Goal: Task Accomplishment & Management: Manage account settings

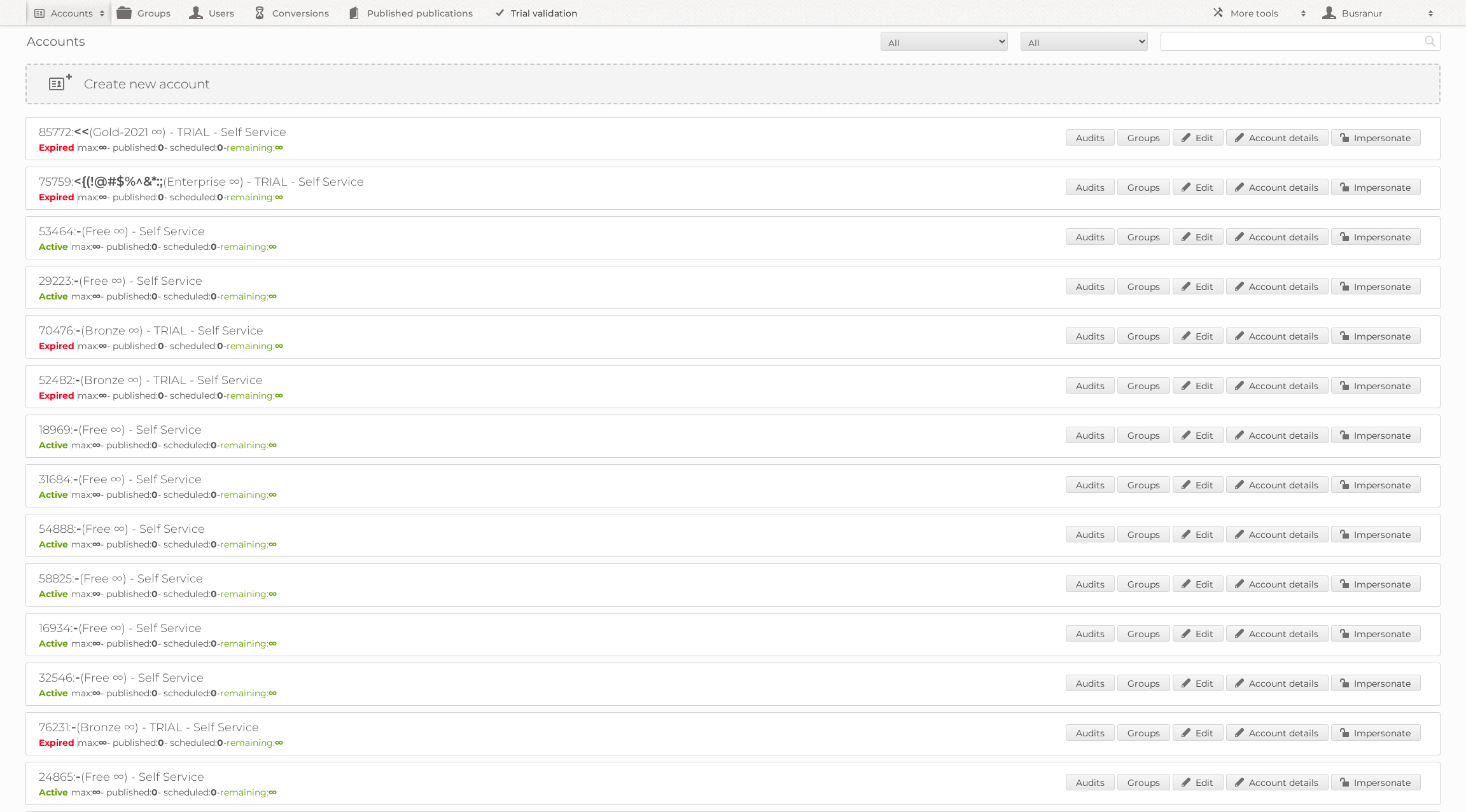
click at [518, 14] on link "Trial validation" at bounding box center [538, 12] width 105 height 25
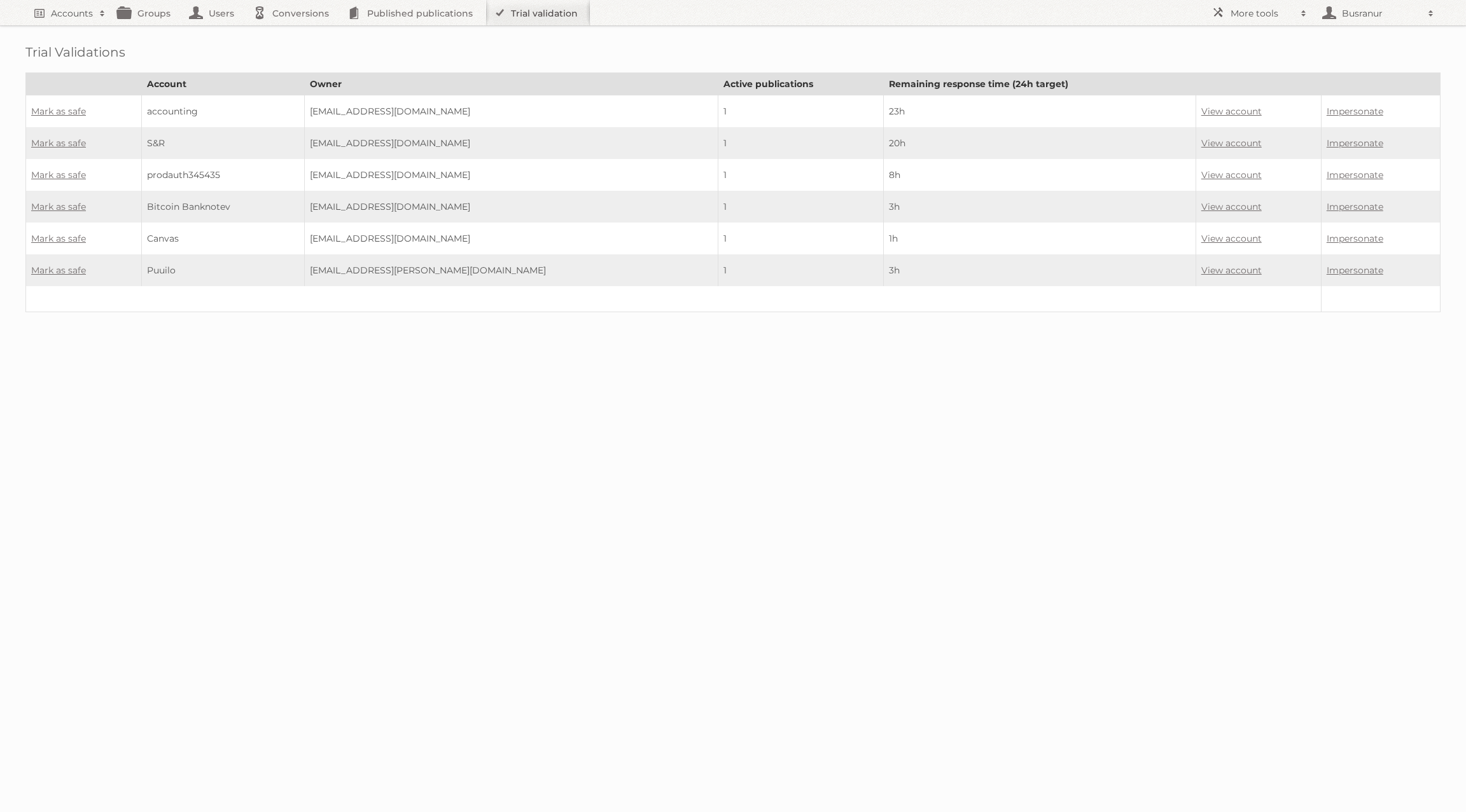
click at [543, 13] on link "Trial validation" at bounding box center [538, 12] width 105 height 25
click at [65, 14] on h2 "Accounts" at bounding box center [72, 13] width 42 height 13
paste input"] "rachel@junees.com"
type input"] "rachel@junees.com"
click at [293, 33] on input "Search" at bounding box center [302, 42] width 19 height 19
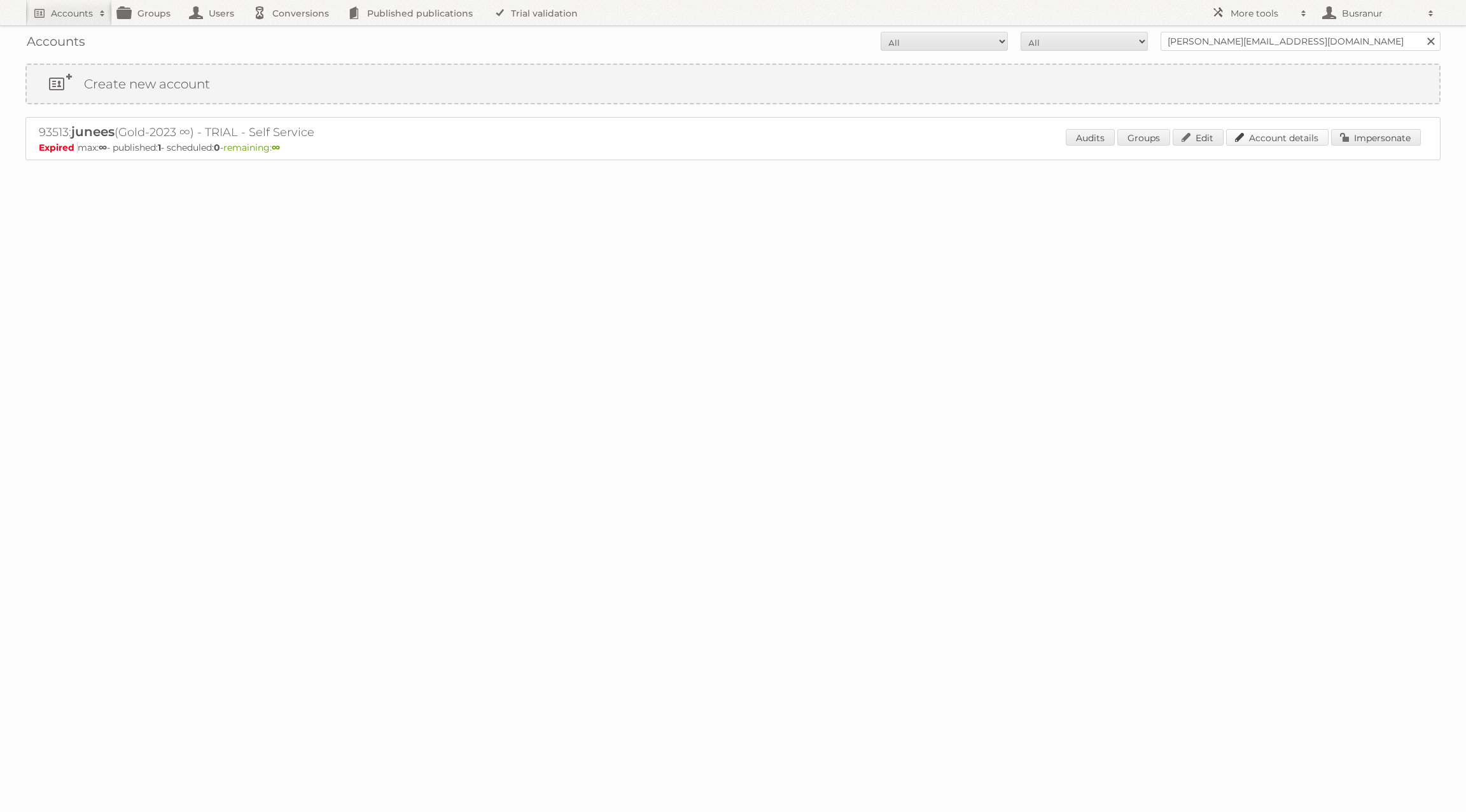
click at [1239, 137] on link "Account details" at bounding box center [1277, 137] width 102 height 17
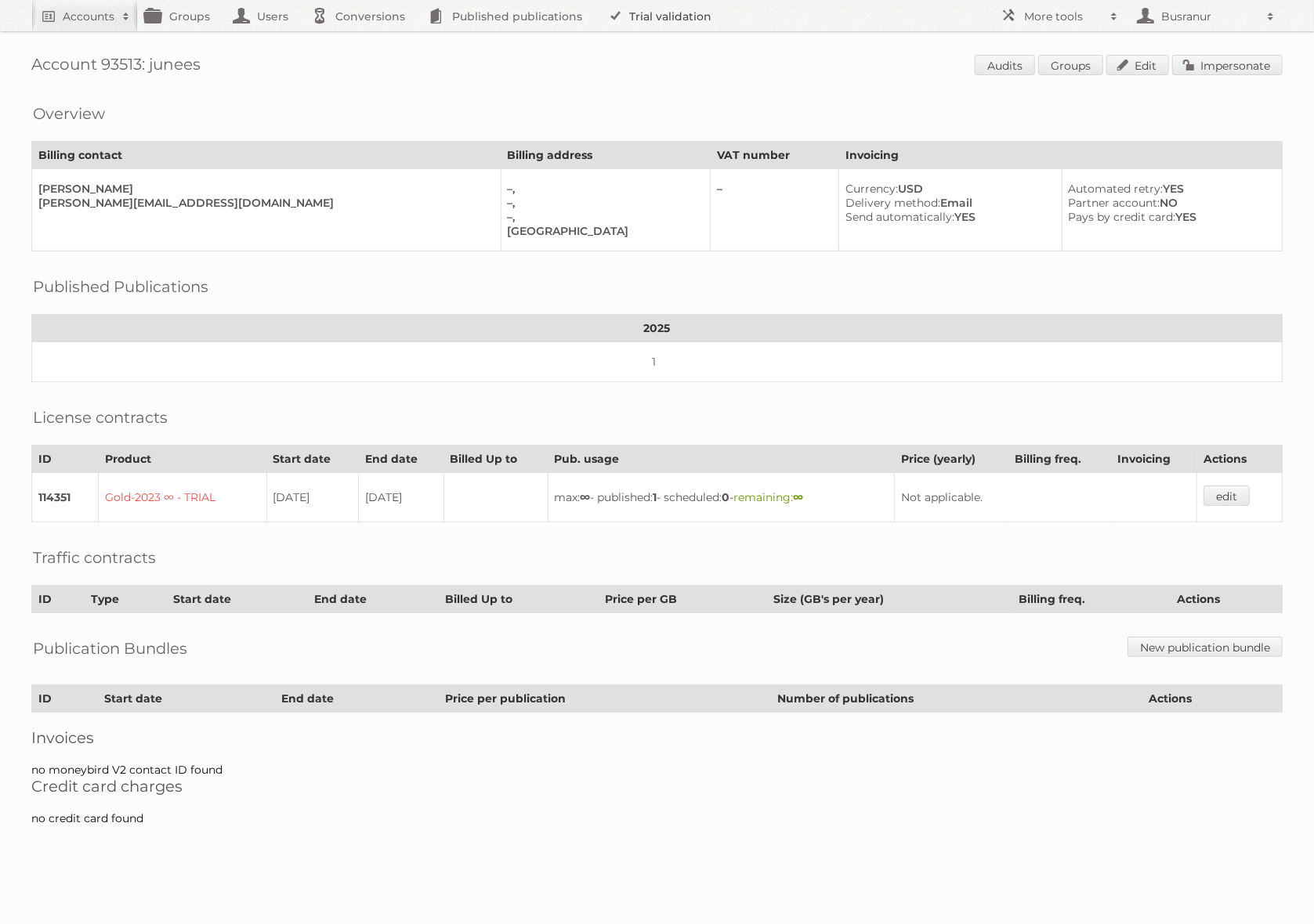
click at [658, 14] on link "Trial validation" at bounding box center [663, 15] width 130 height 31
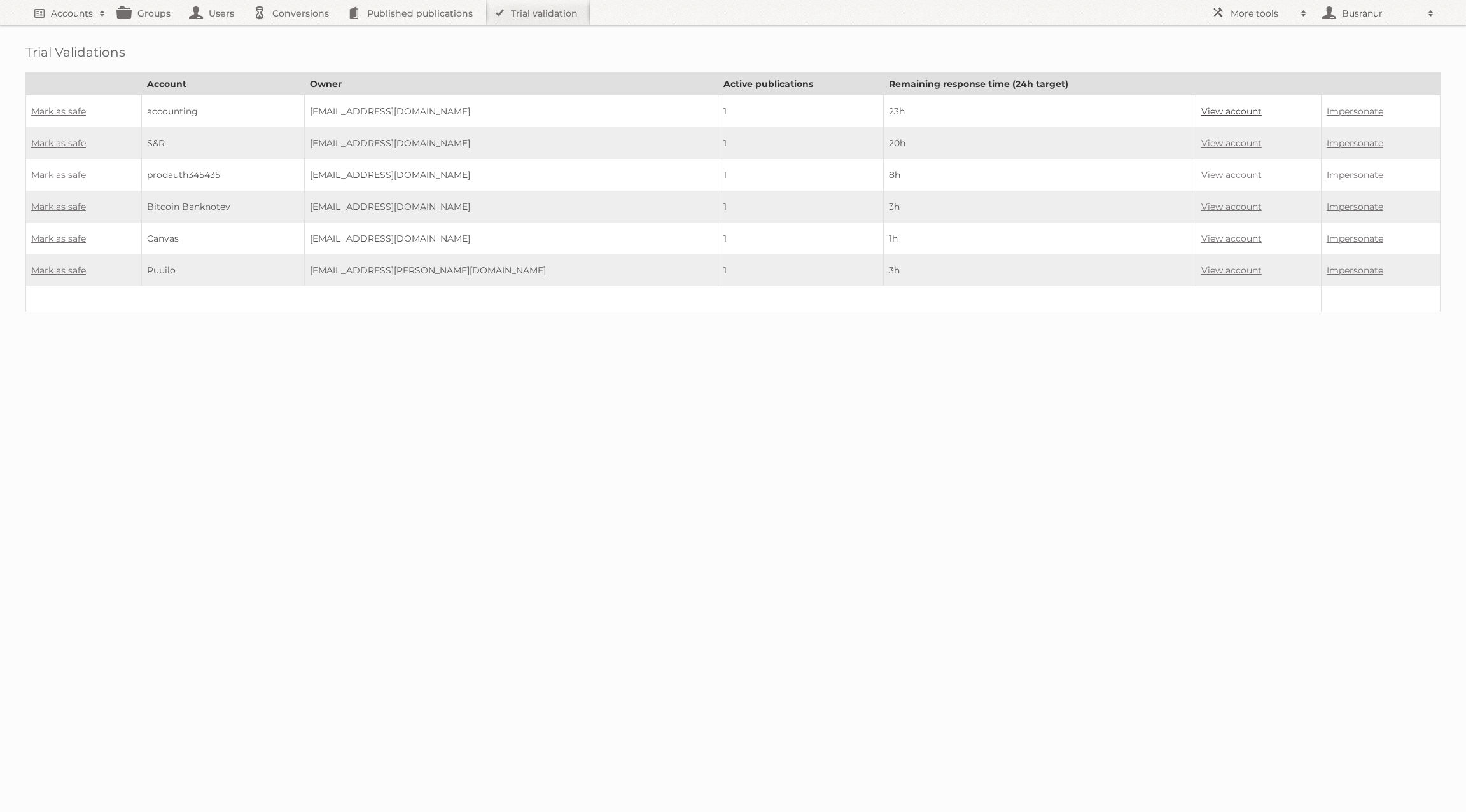
click at [1067, 107] on link "View account" at bounding box center [1231, 111] width 60 height 11
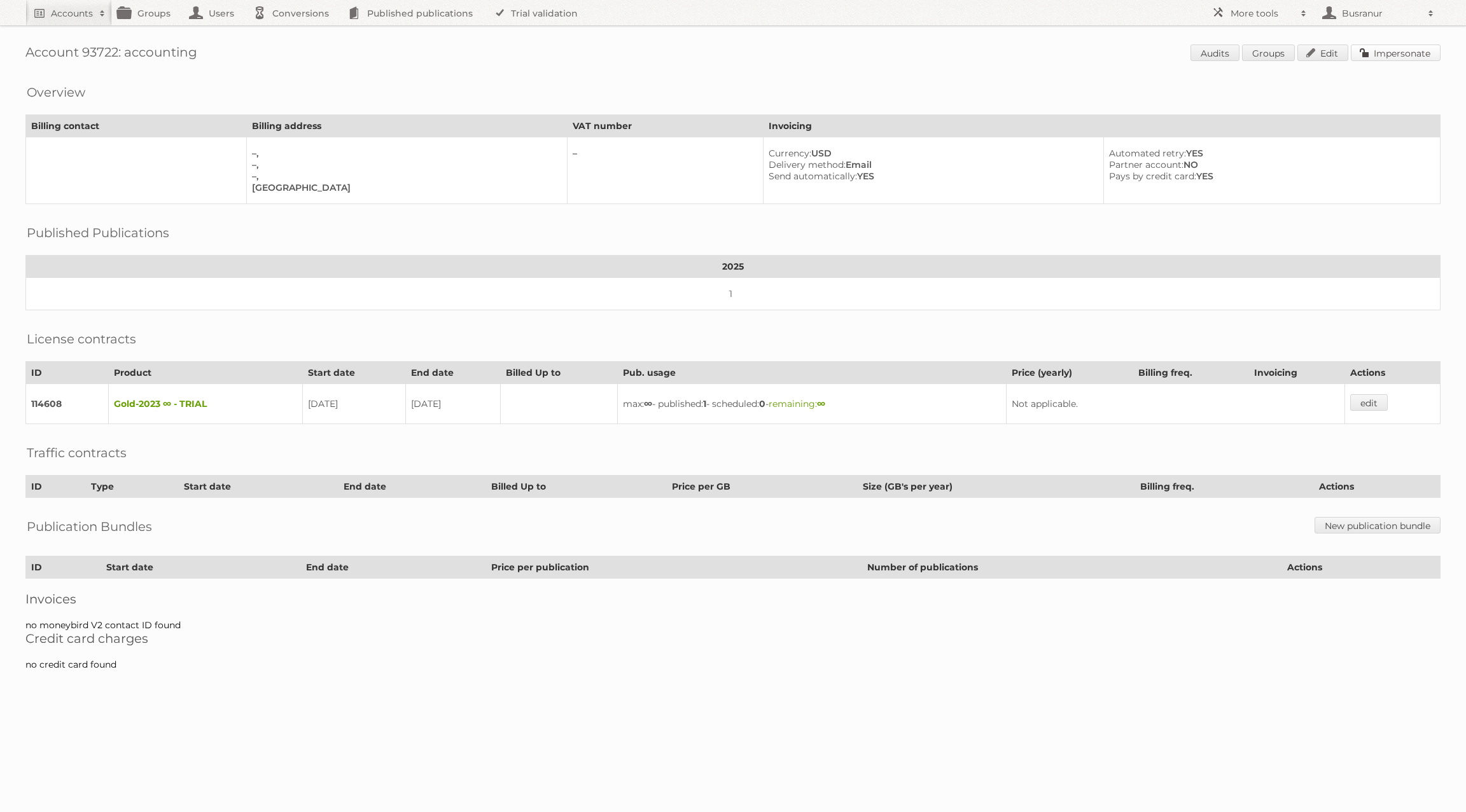
click at [1387, 51] on link "Impersonate" at bounding box center [1396, 53] width 90 height 17
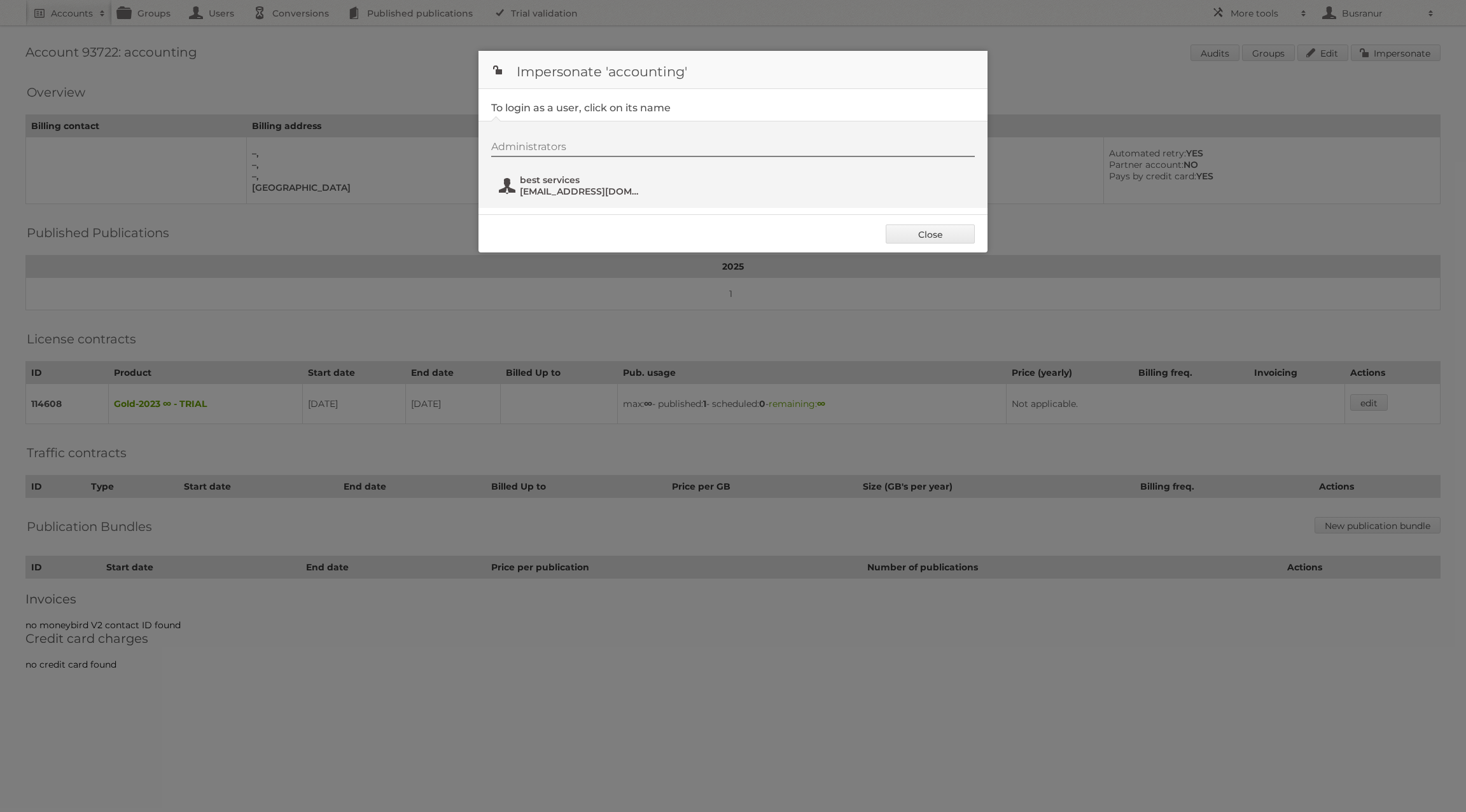
click at [534, 186] on span "[EMAIL_ADDRESS][DOMAIN_NAME]" at bounding box center [582, 191] width 124 height 11
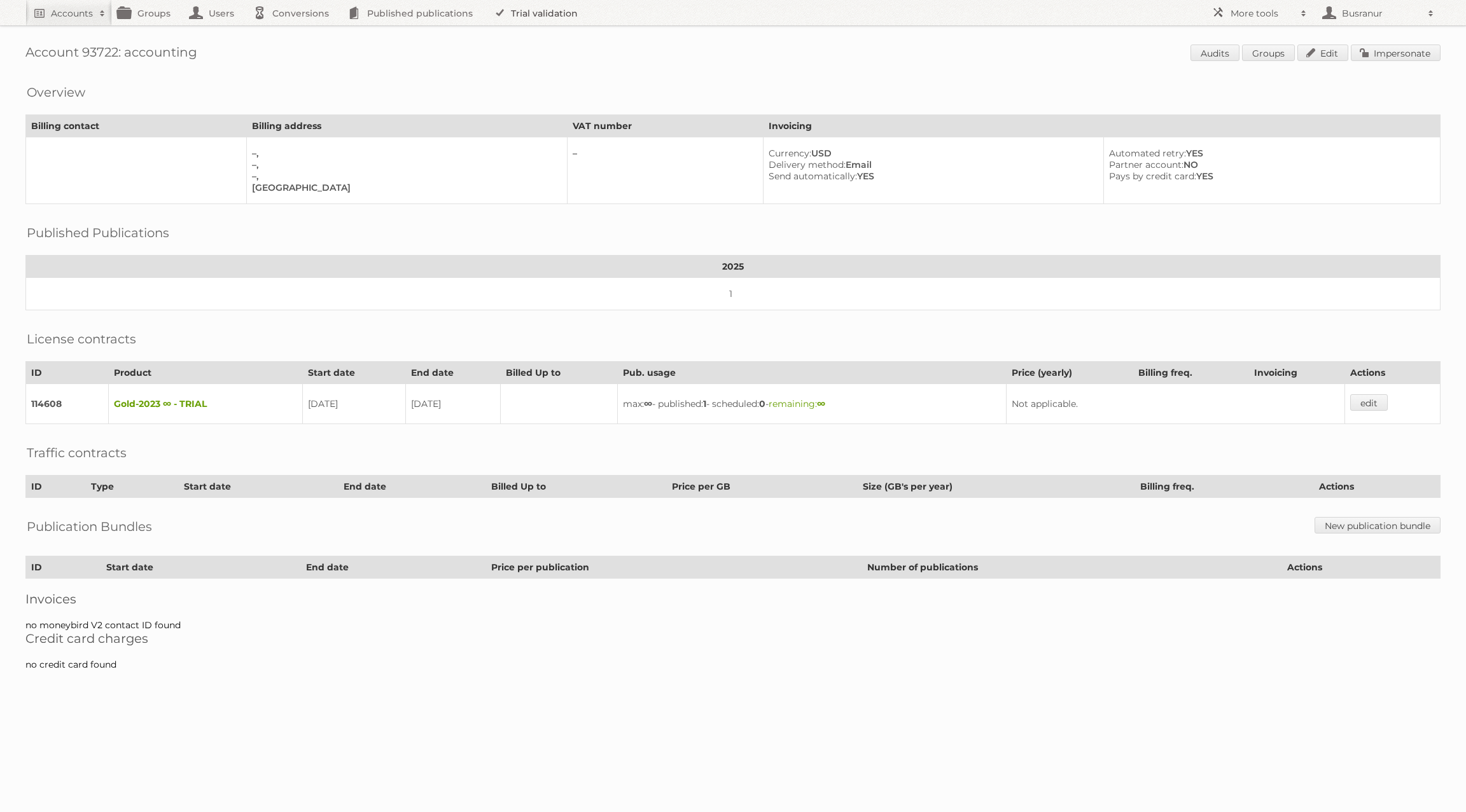
click at [573, 14] on link "Trial validation" at bounding box center [538, 12] width 105 height 25
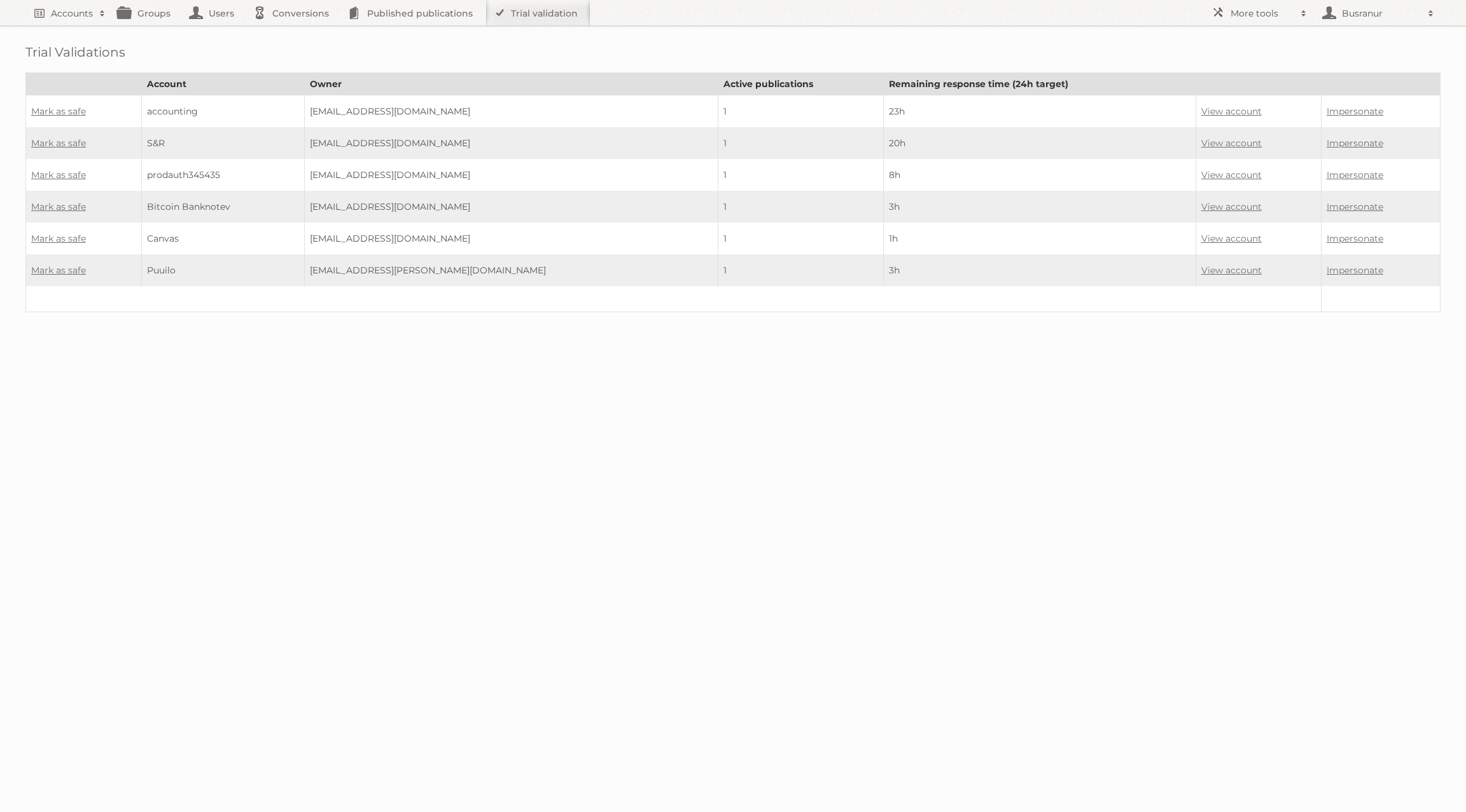
click at [53, 105] on td "Mark as safe" at bounding box center [84, 111] width 116 height 33
click at [57, 108] on link "Mark as safe" at bounding box center [59, 111] width 55 height 11
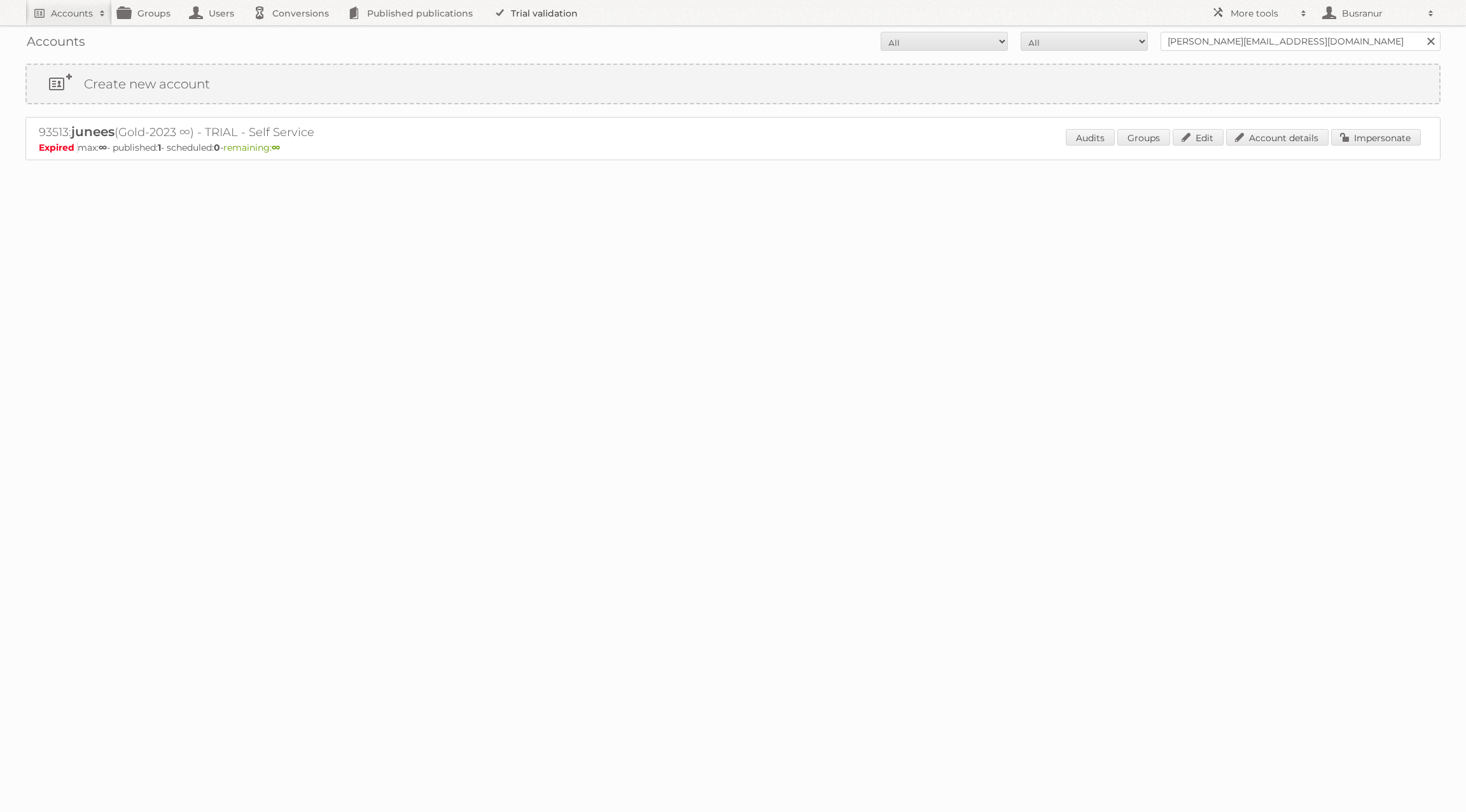
click at [537, 9] on link "Trial validation" at bounding box center [538, 12] width 105 height 25
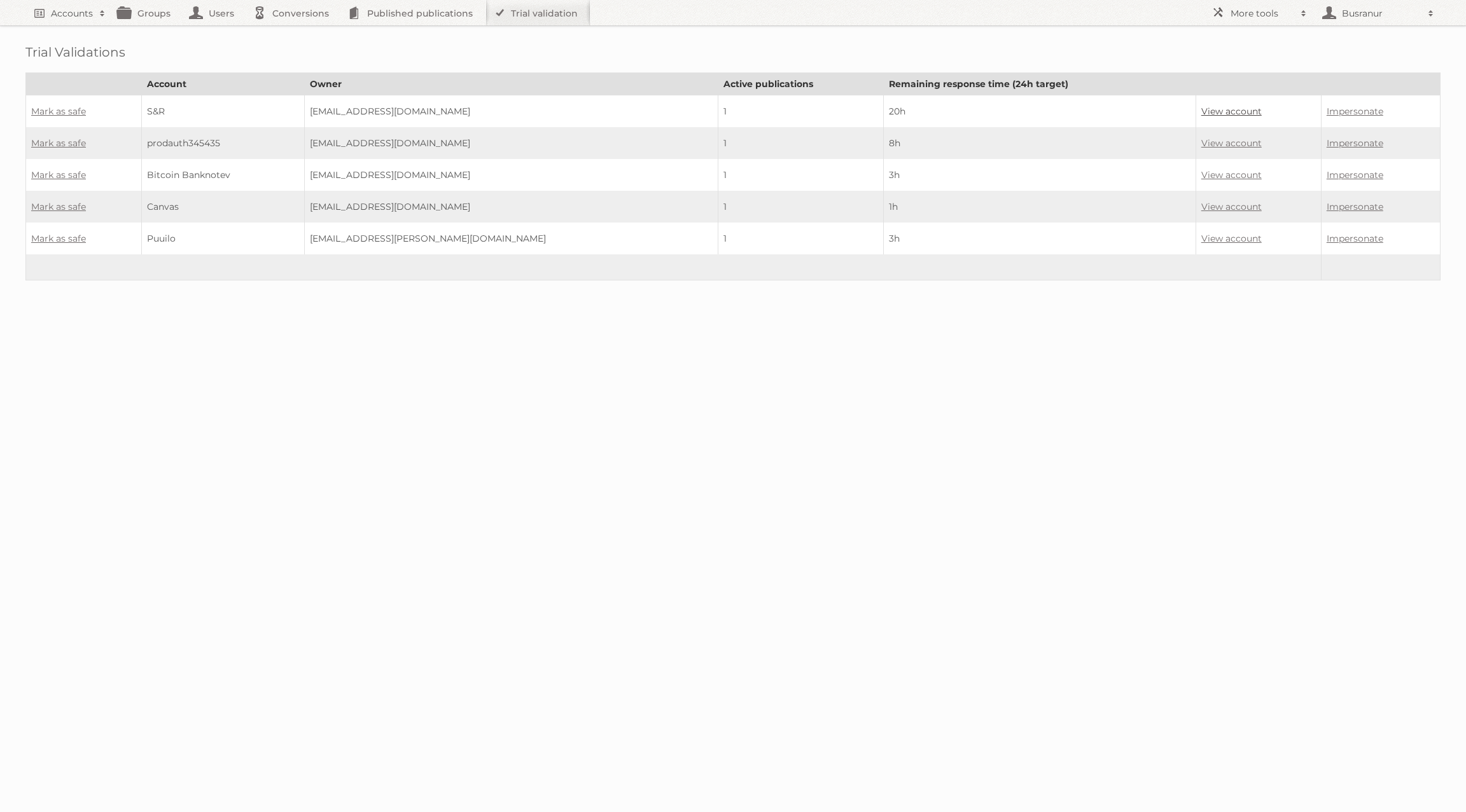
click at [1201, 106] on link "View account" at bounding box center [1231, 111] width 60 height 11
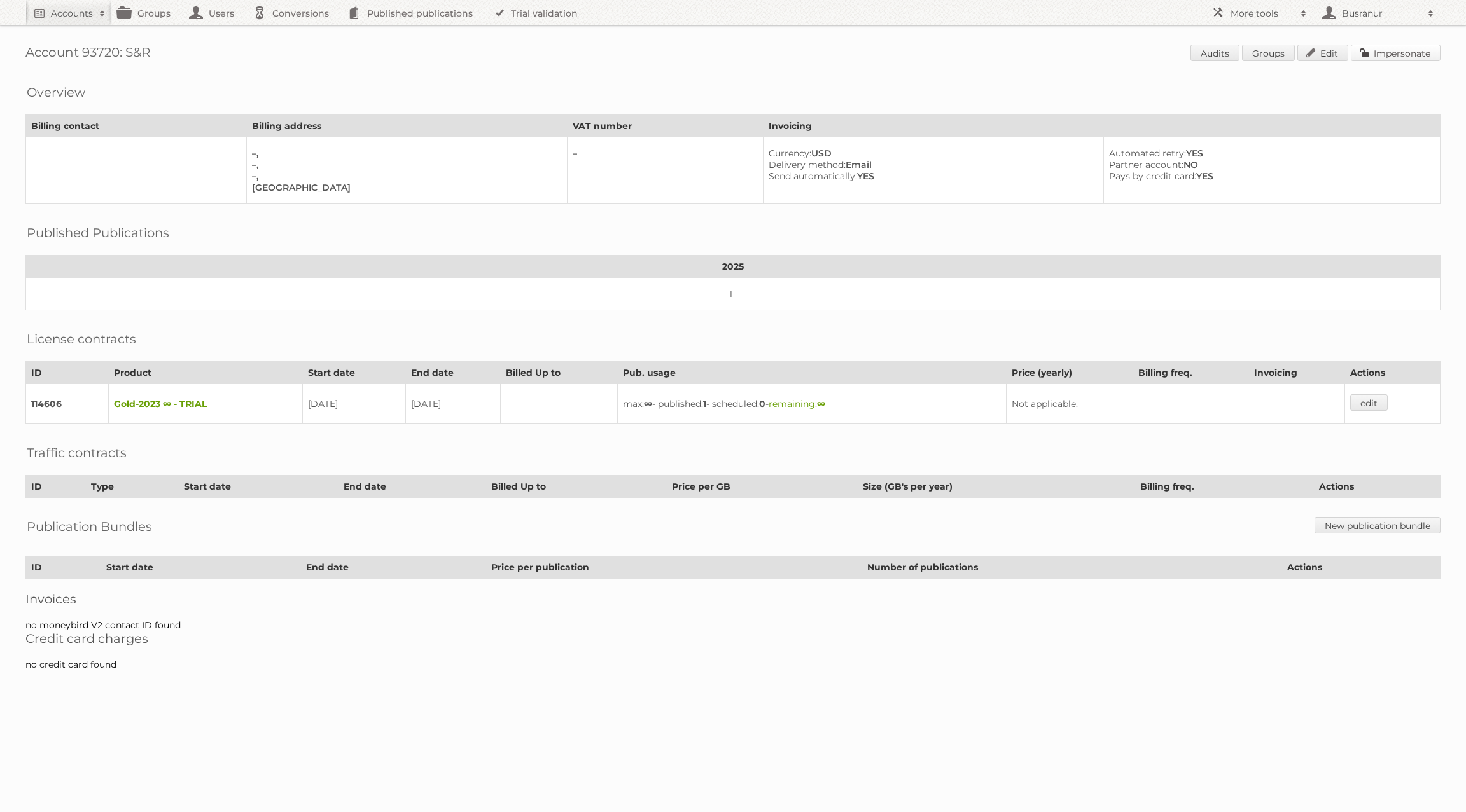
click at [1391, 53] on link "Impersonate" at bounding box center [1396, 53] width 90 height 17
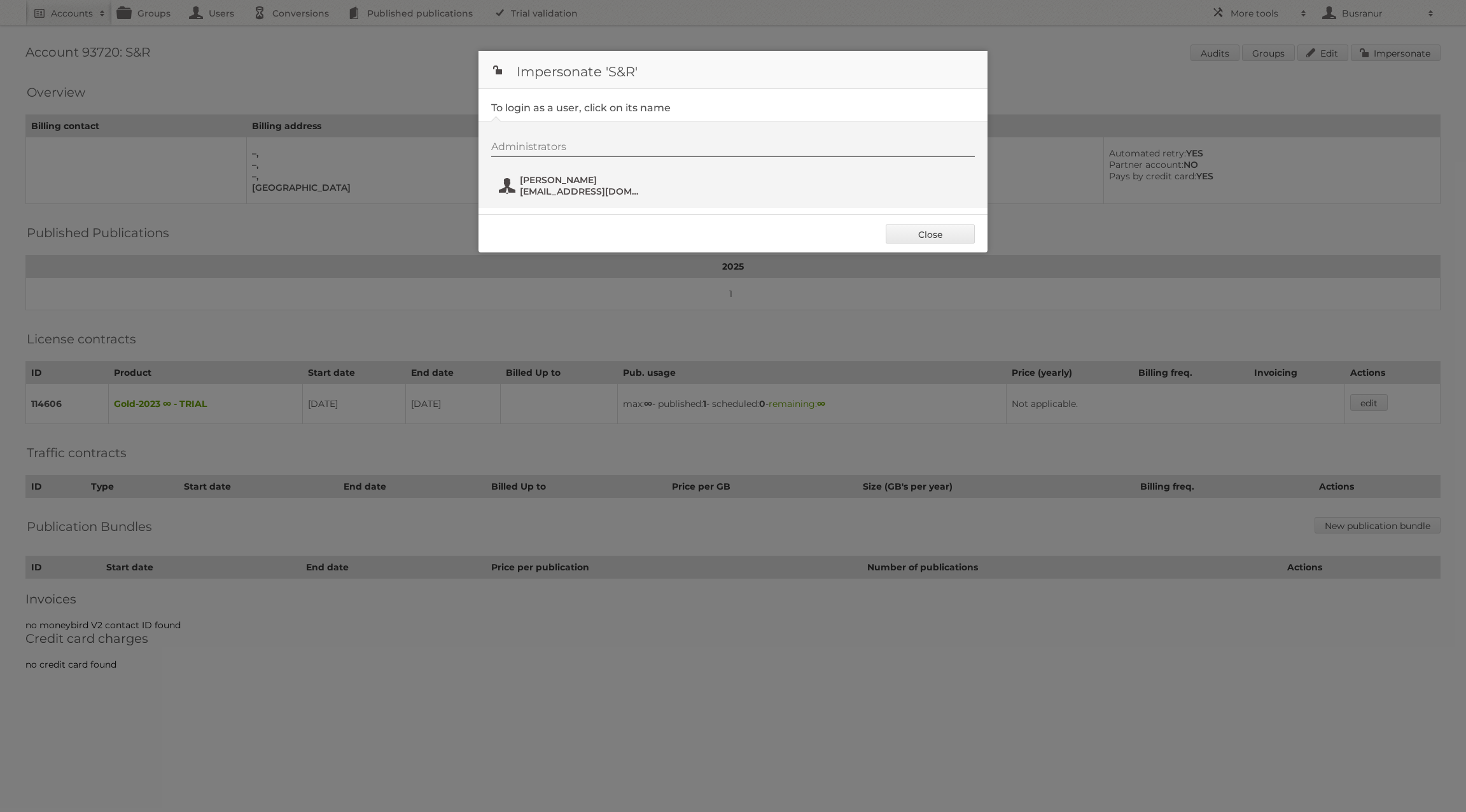
click at [547, 182] on span "[PERSON_NAME]" at bounding box center [582, 179] width 124 height 11
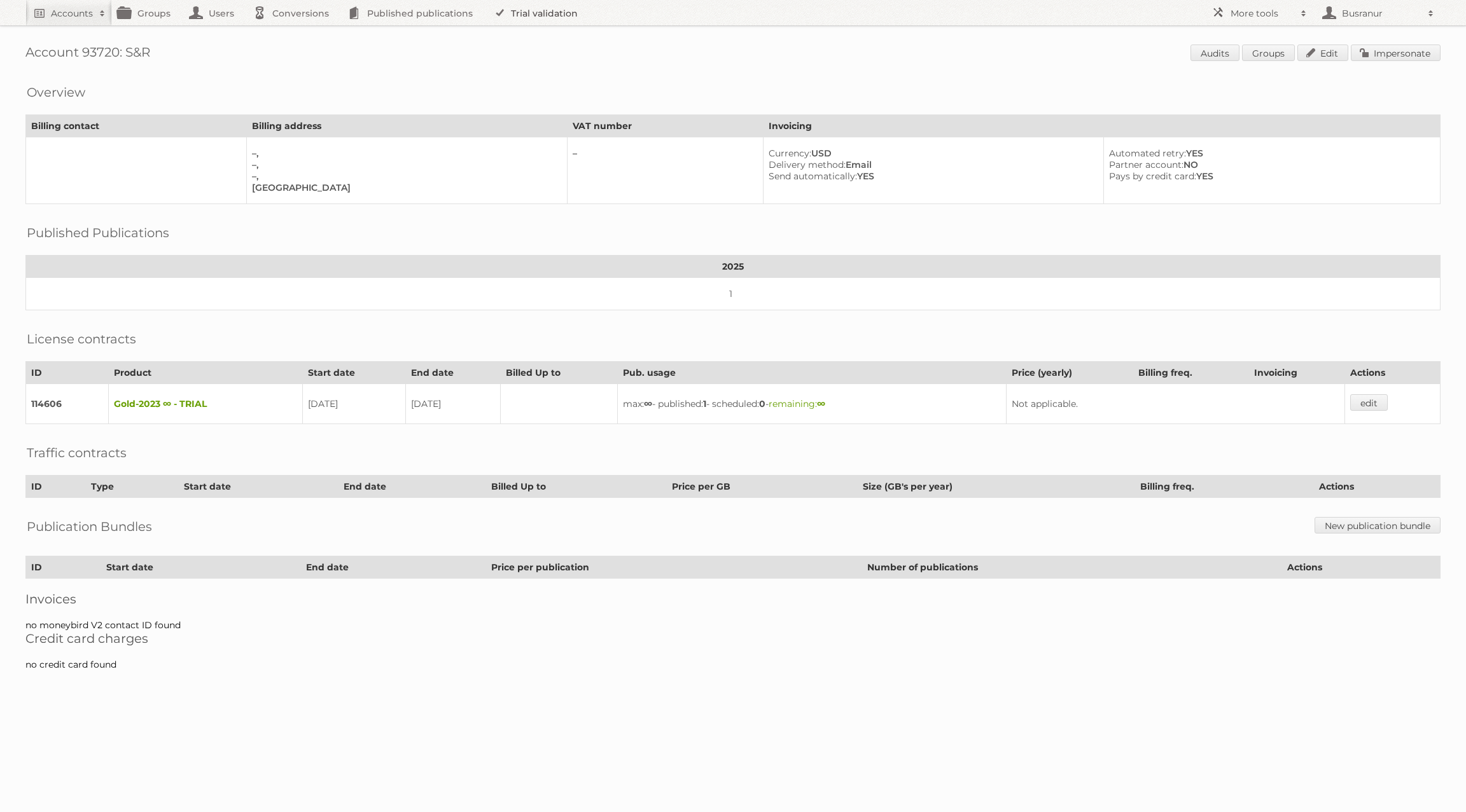
click at [527, 6] on link "Trial validation" at bounding box center [538, 12] width 105 height 25
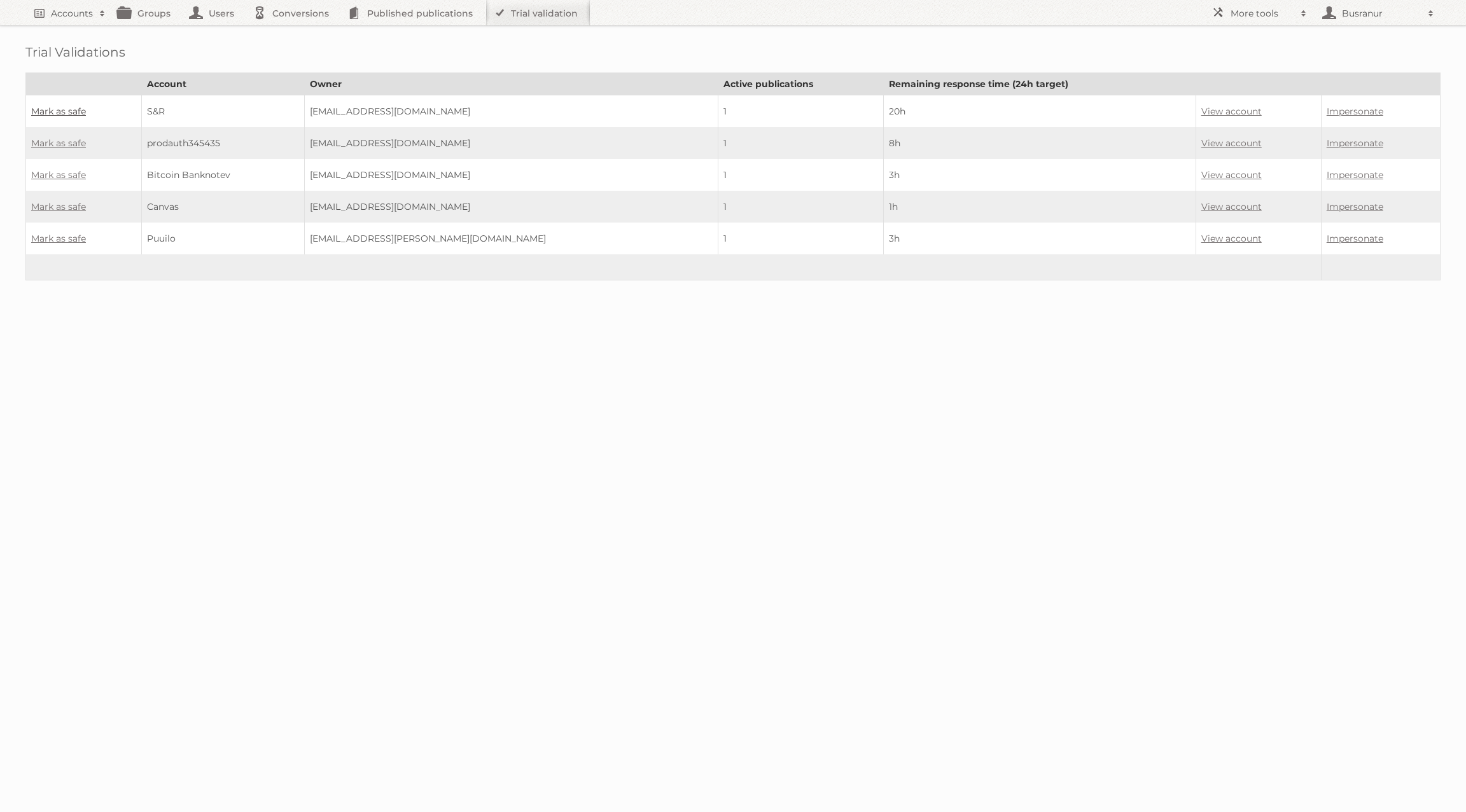
click at [57, 109] on link "Mark as safe" at bounding box center [59, 111] width 55 height 11
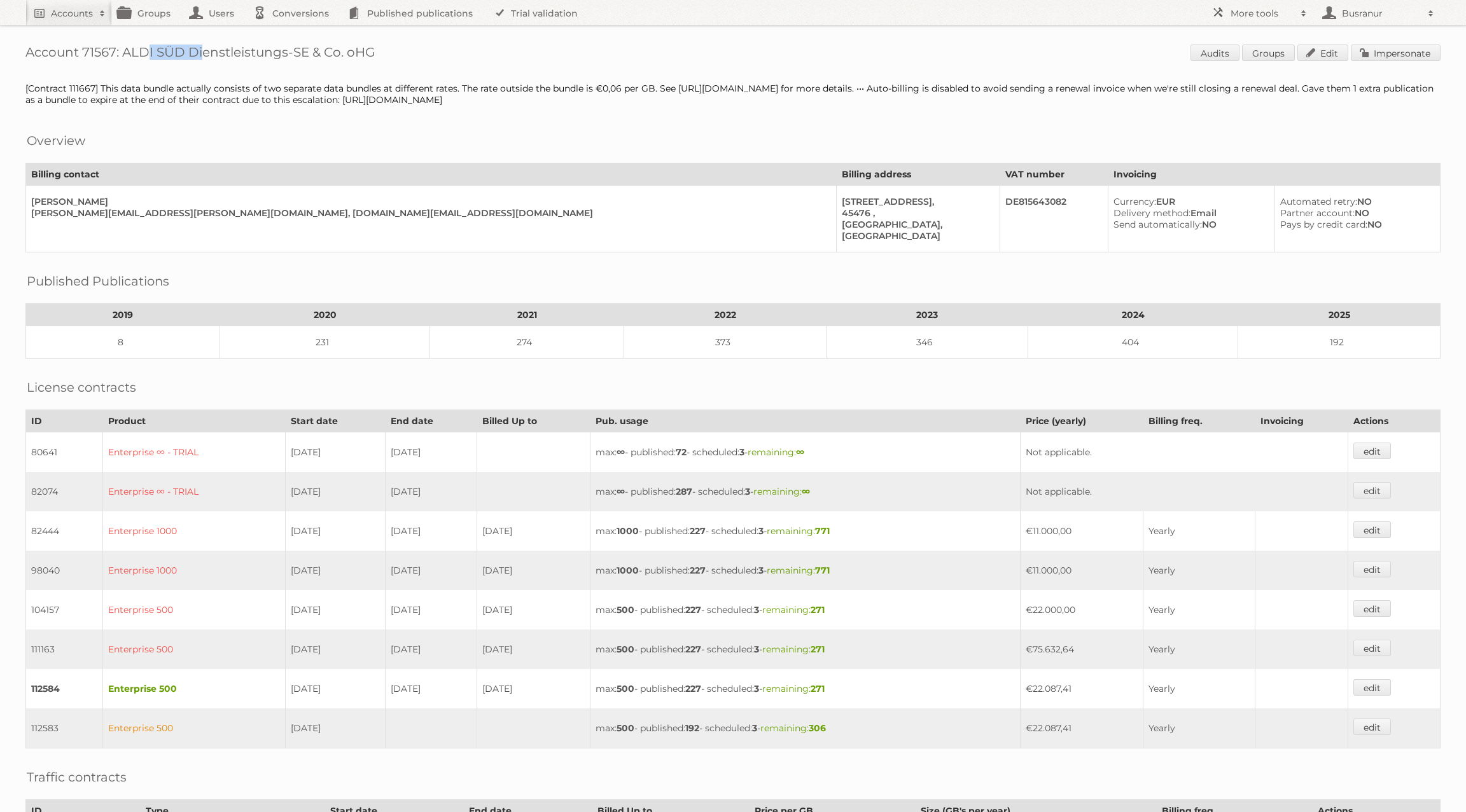
drag, startPoint x: 124, startPoint y: 50, endPoint x: 184, endPoint y: 51, distance: 60.0
click at [184, 51] on h1 "Account 71567: ALDI SÜD Dienstleistungs-SE & Co. oHG Audits Groups Edit Imperso…" at bounding box center [733, 53] width 1416 height 19
copy h1 "ALDI SÜD"
click at [1404, 51] on link "Impersonate" at bounding box center [1396, 53] width 90 height 17
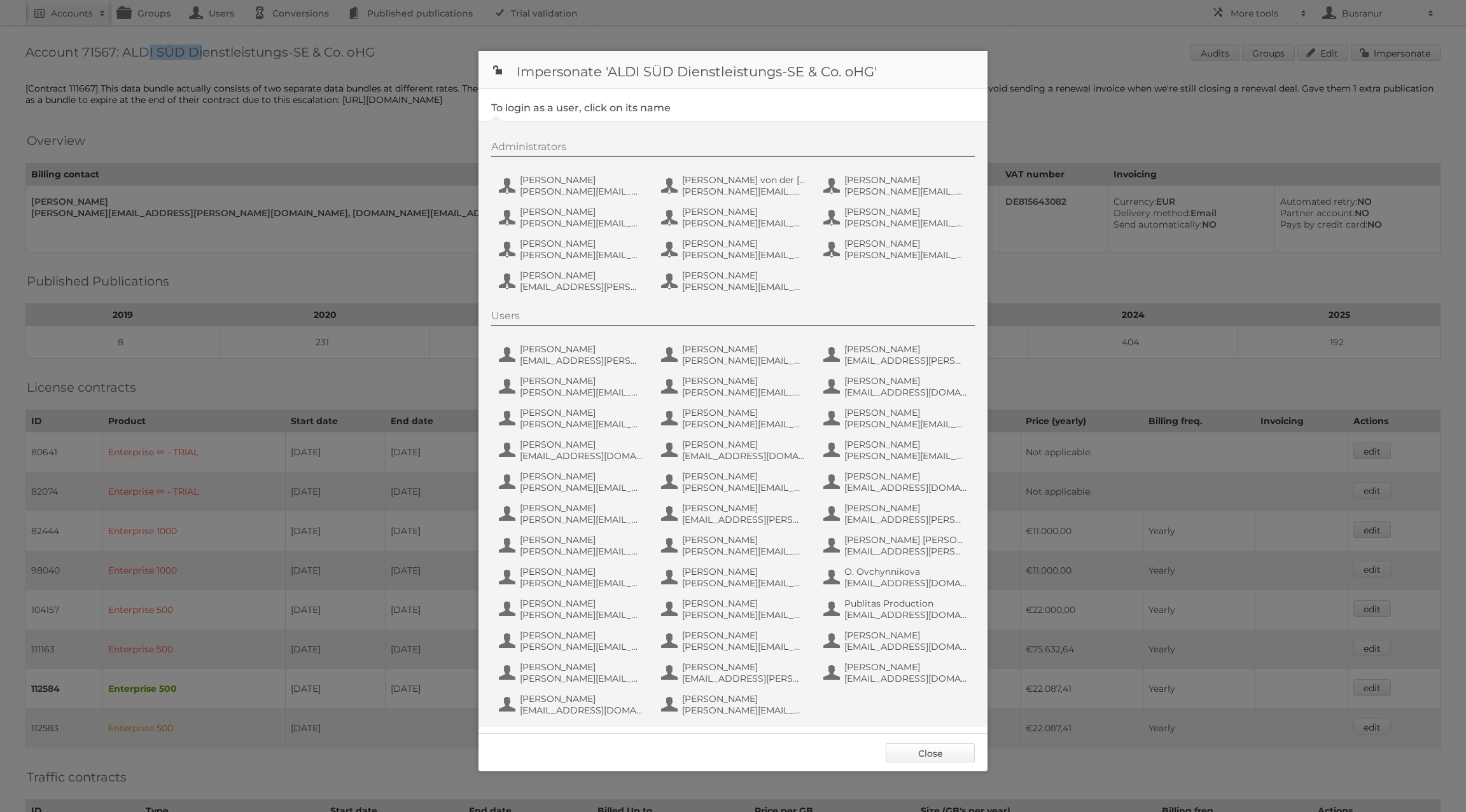
click at [922, 756] on link "Close" at bounding box center [930, 752] width 89 height 19
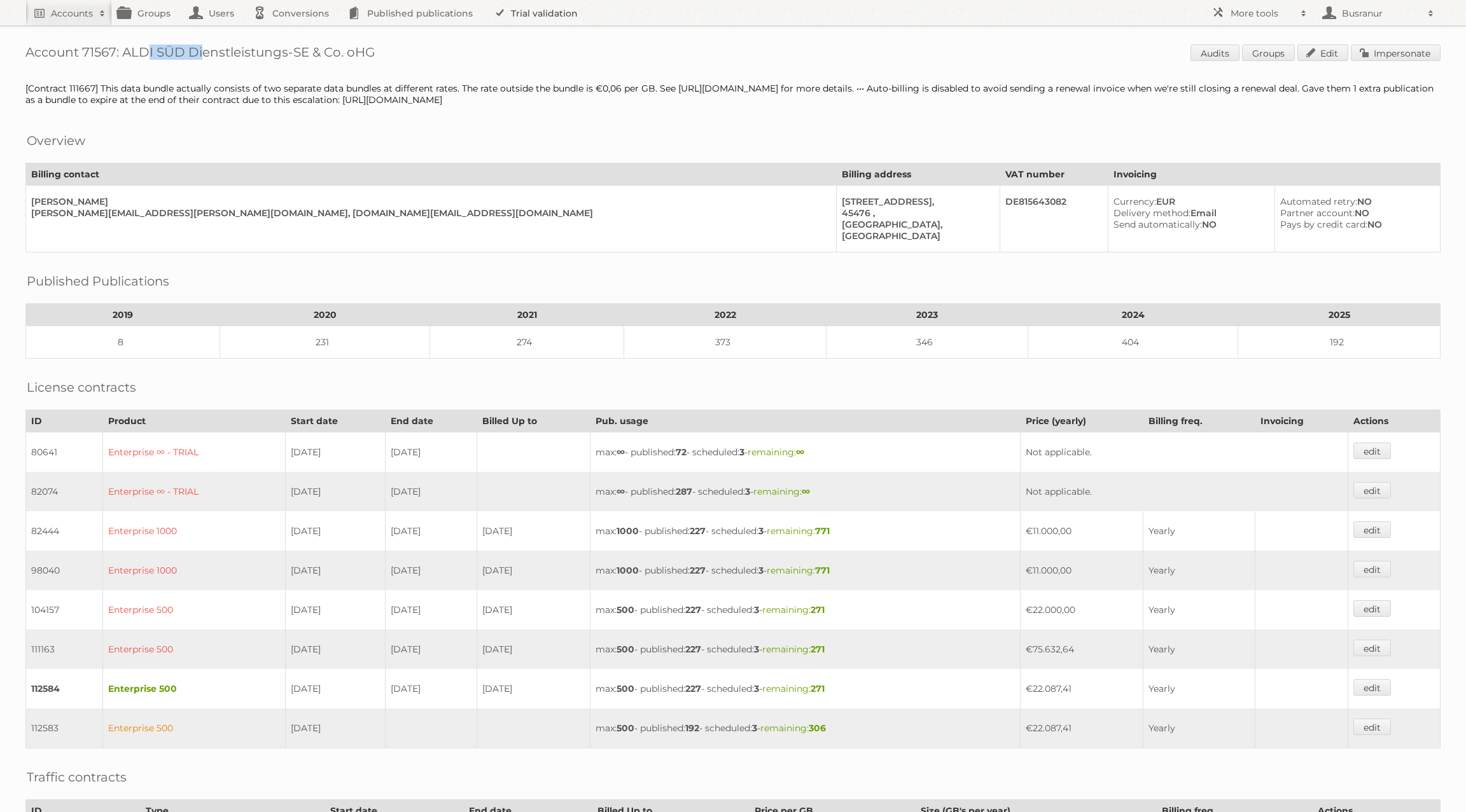
click at [523, 18] on link "Trial validation" at bounding box center [538, 12] width 105 height 25
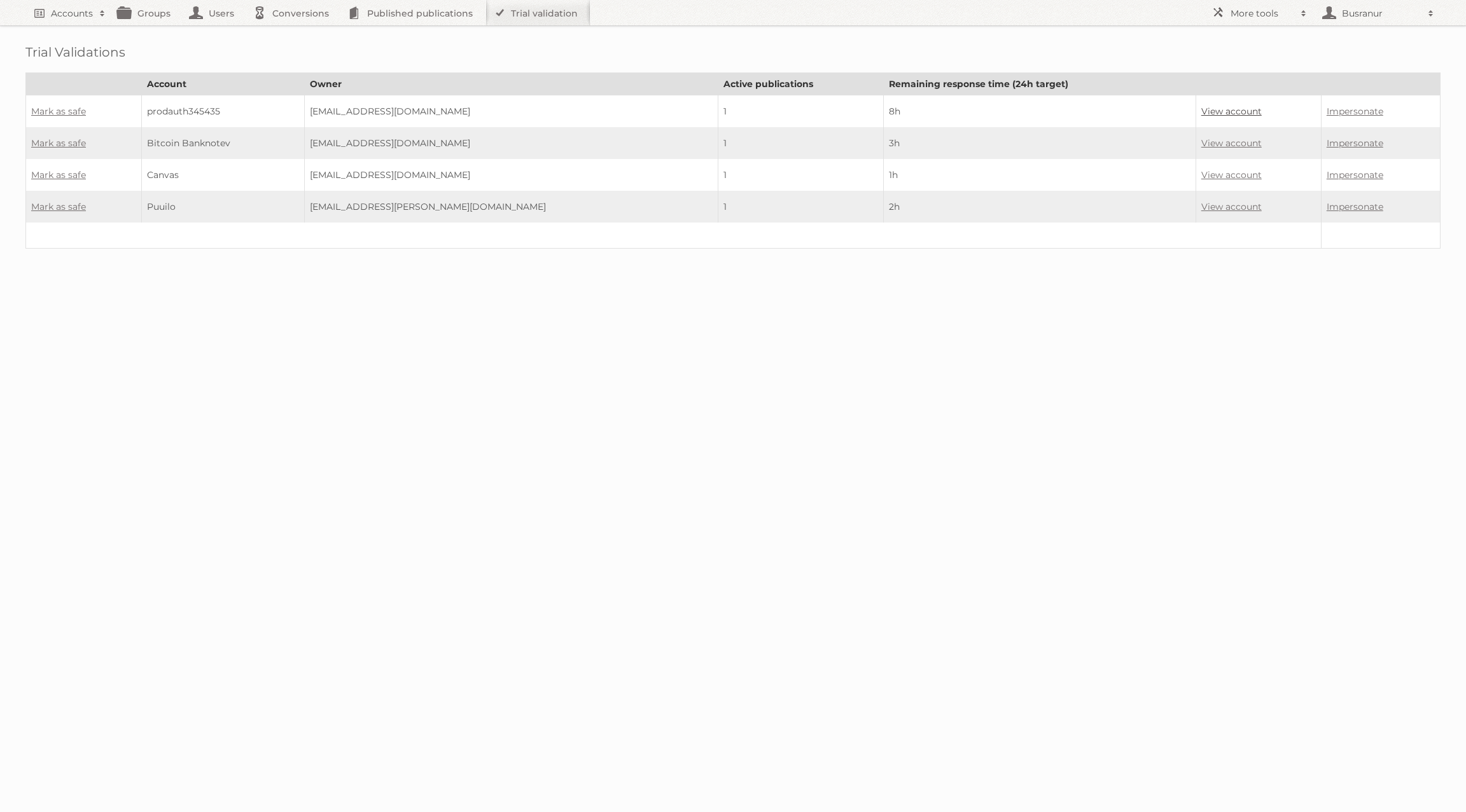
click at [1201, 108] on link "View account" at bounding box center [1231, 111] width 60 height 11
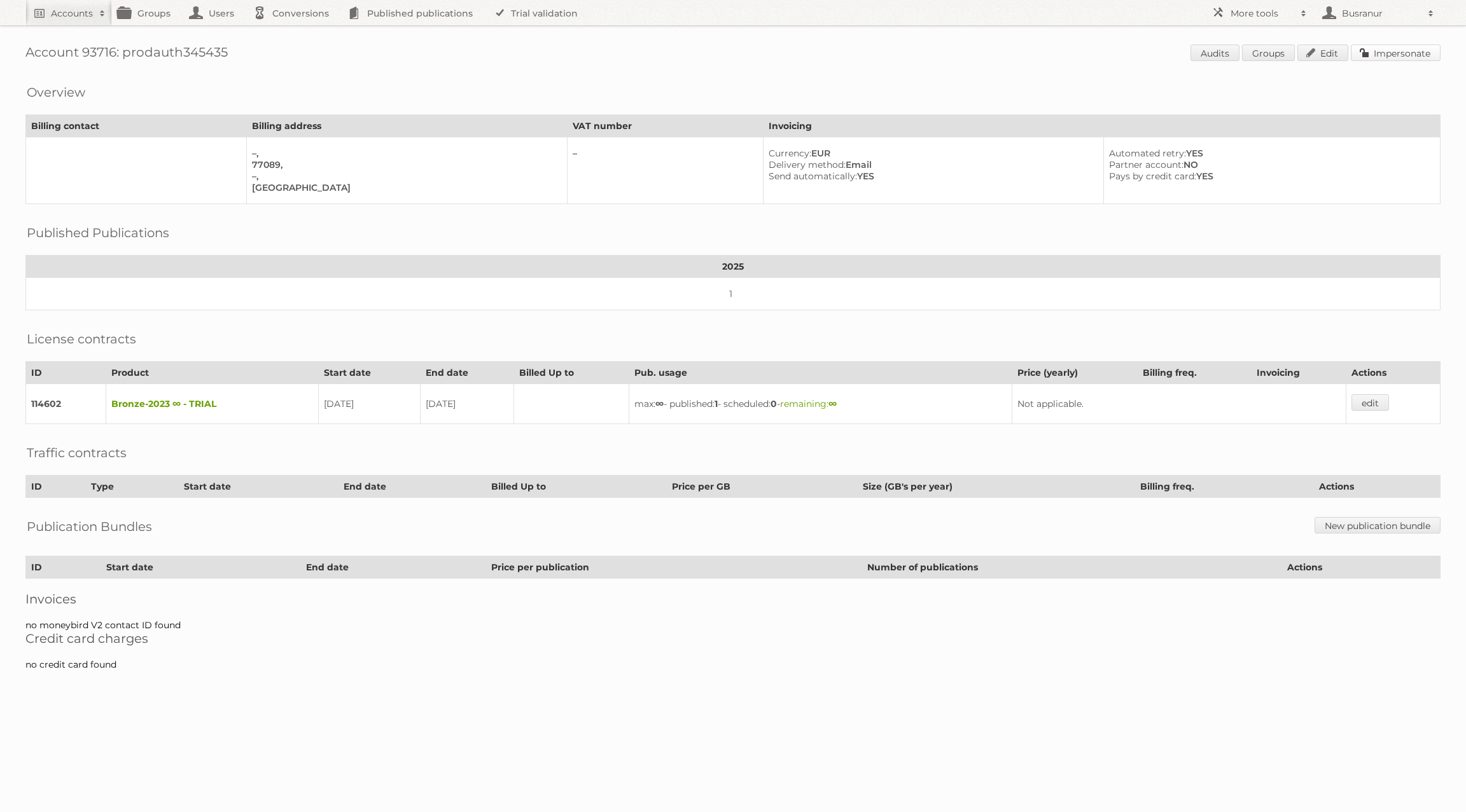
click at [1408, 49] on link "Impersonate" at bounding box center [1396, 53] width 90 height 17
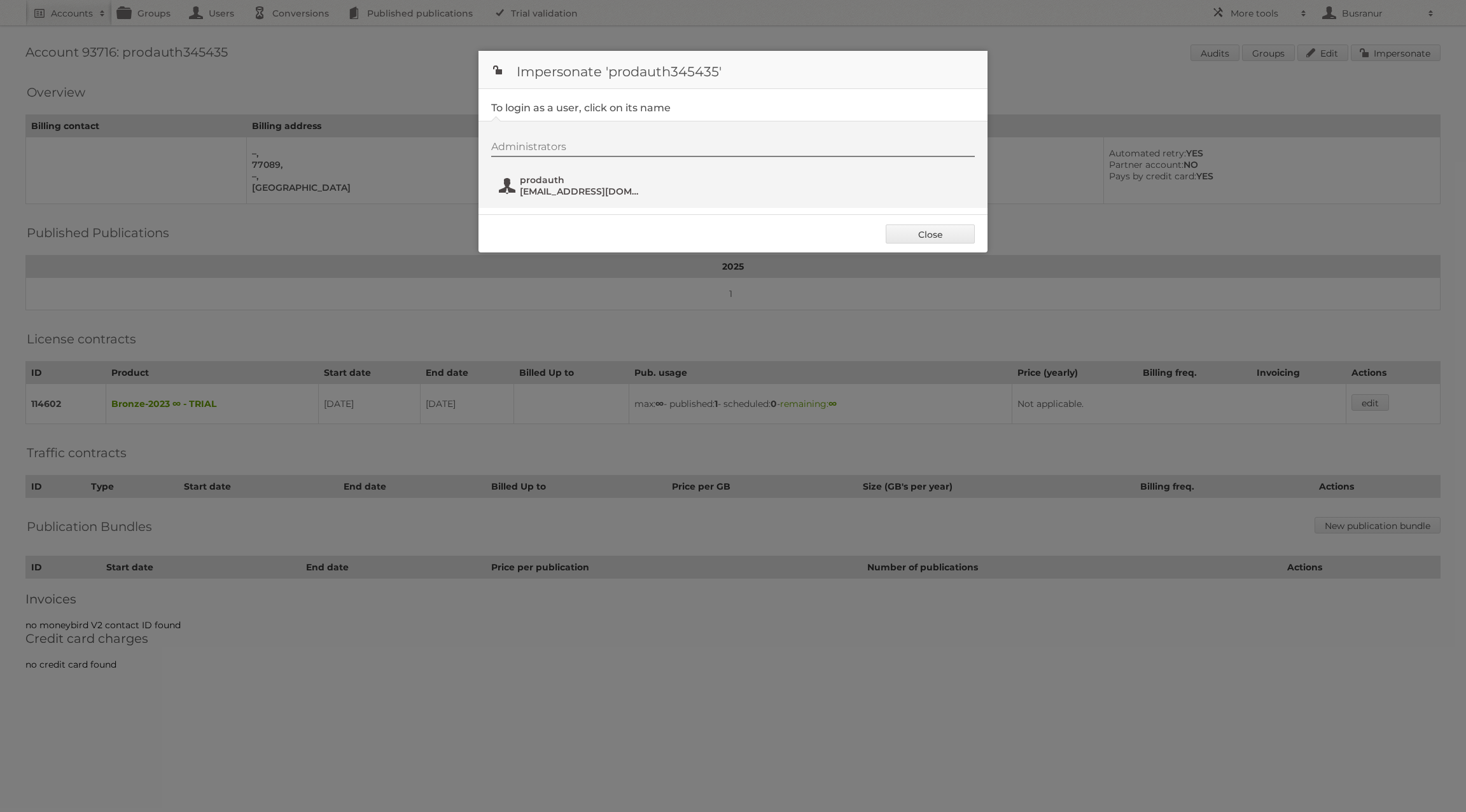
click at [585, 189] on span "[EMAIL_ADDRESS][DOMAIN_NAME]" at bounding box center [582, 191] width 124 height 11
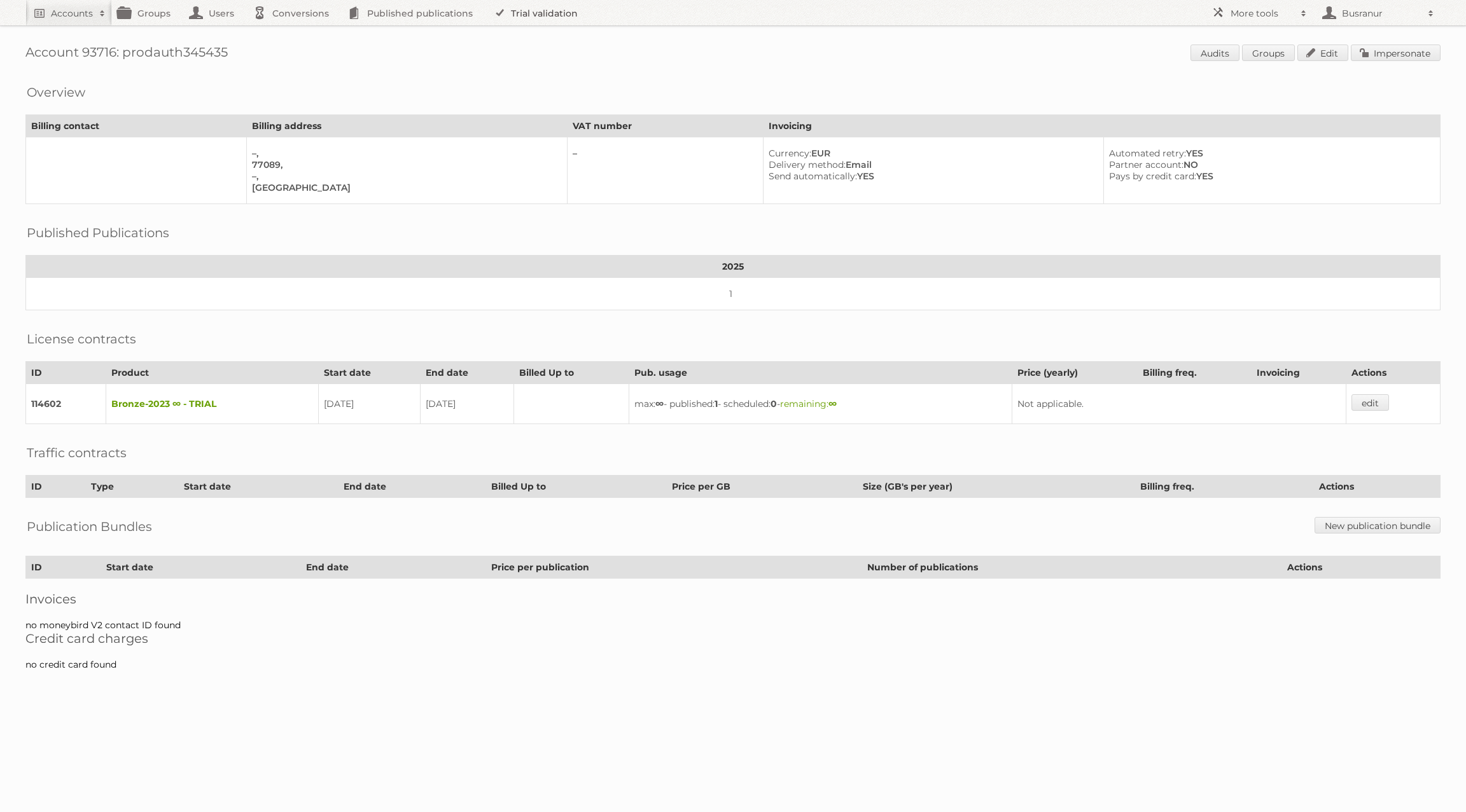
click at [528, 8] on link "Trial validation" at bounding box center [538, 12] width 105 height 25
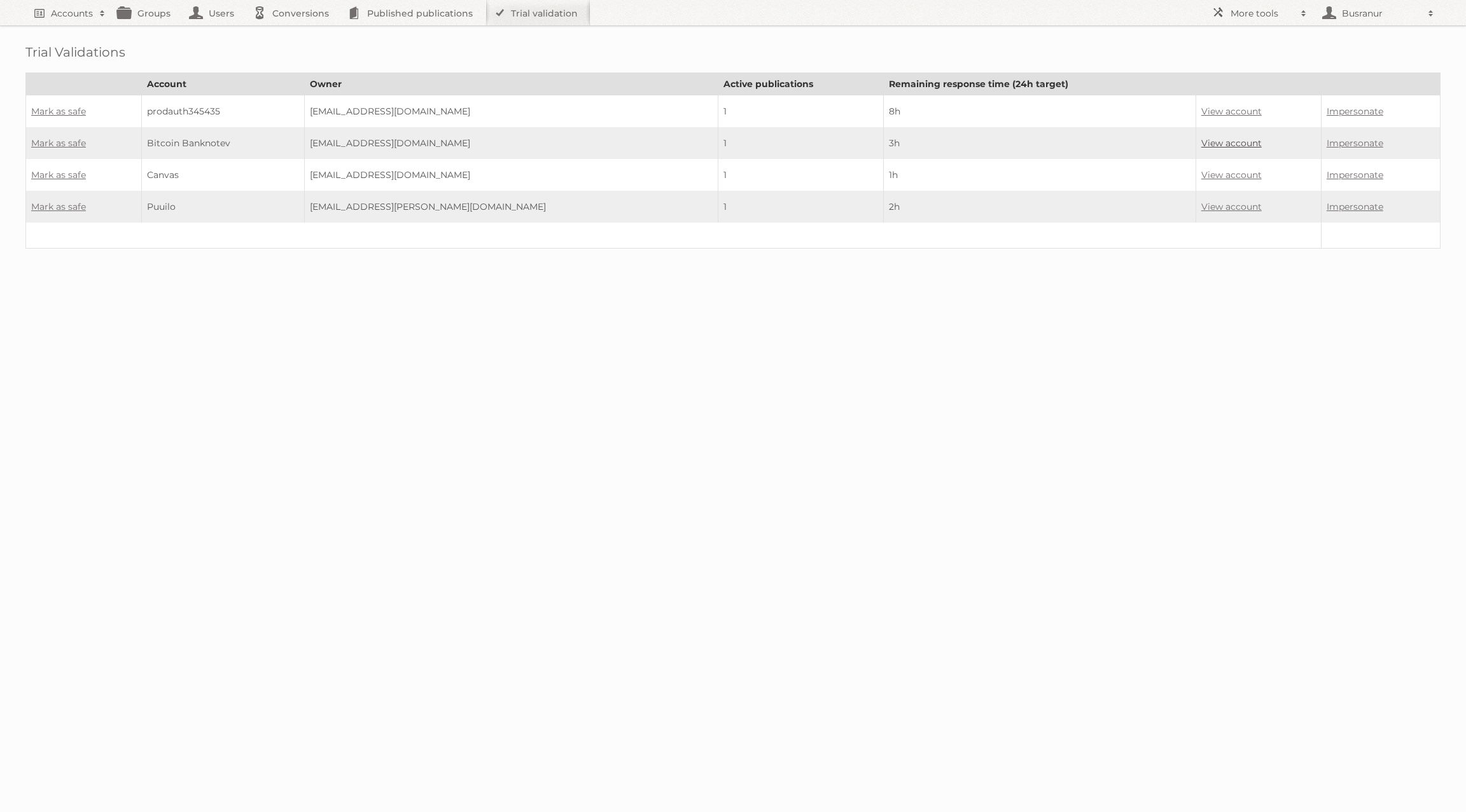
click at [1201, 140] on link "View account" at bounding box center [1231, 143] width 60 height 11
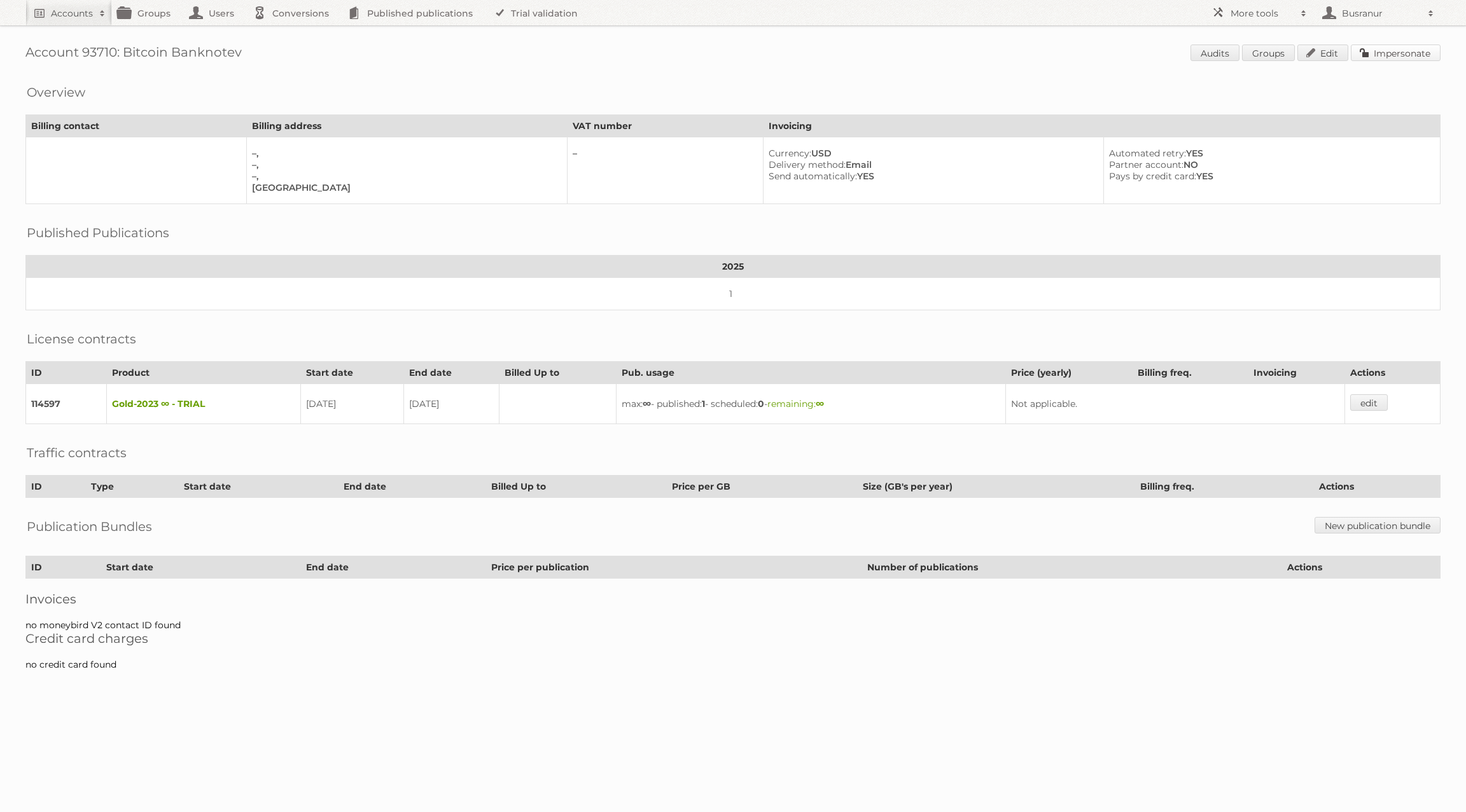
click at [1406, 47] on link "Impersonate" at bounding box center [1396, 53] width 90 height 17
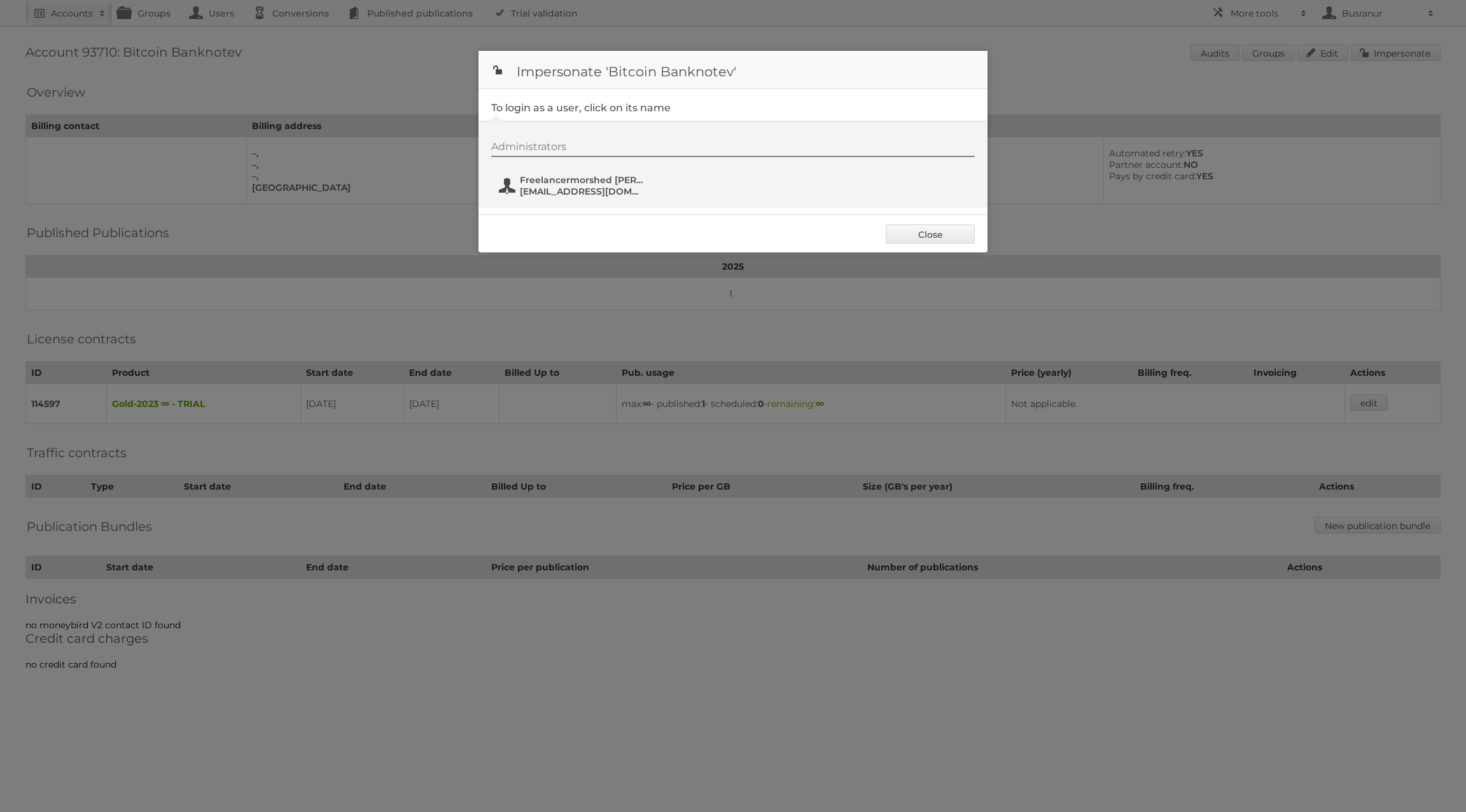
click at [537, 186] on span "sicopil485@skateru.com" at bounding box center [582, 191] width 124 height 11
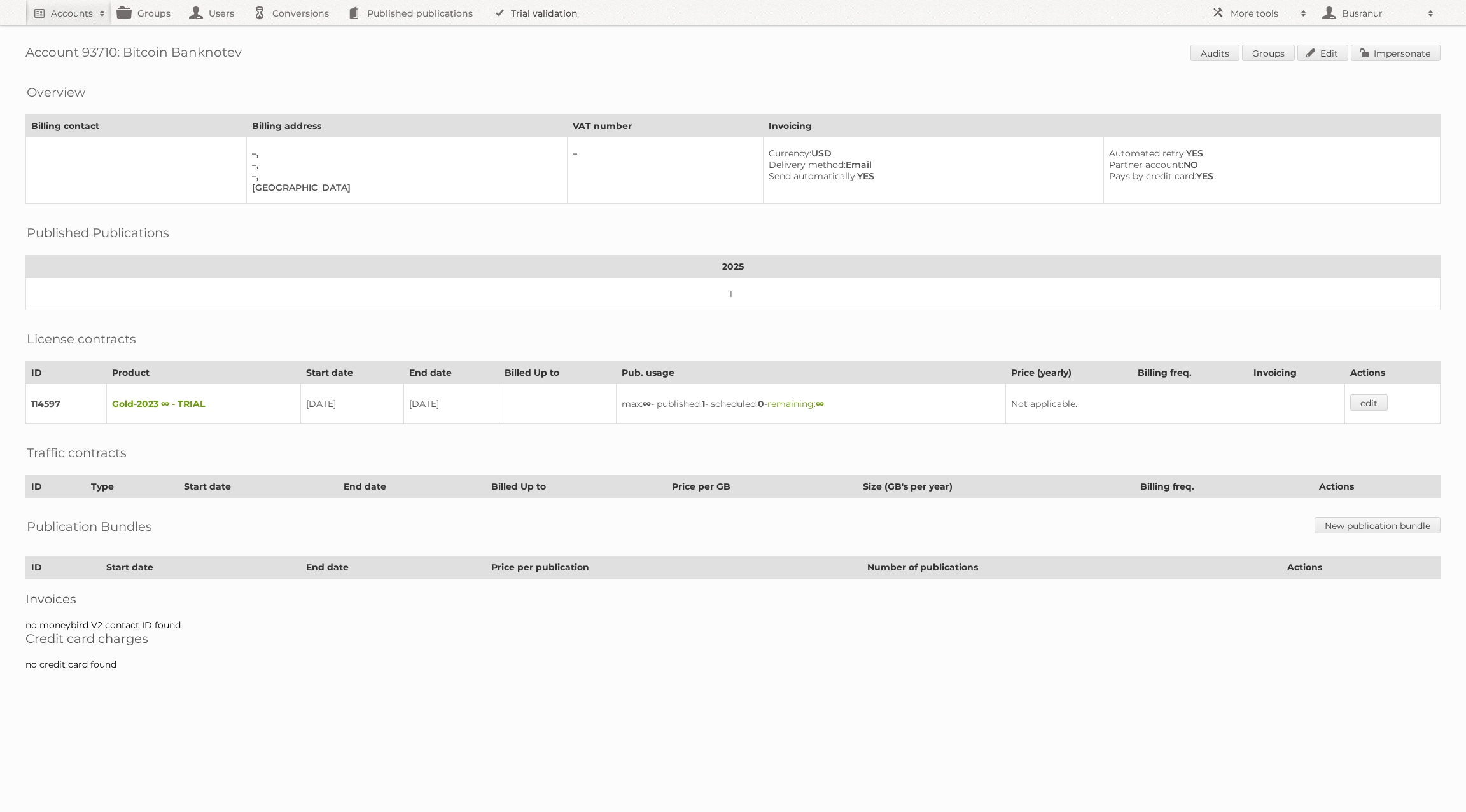
click at [521, 10] on link "Trial validation" at bounding box center [538, 12] width 105 height 25
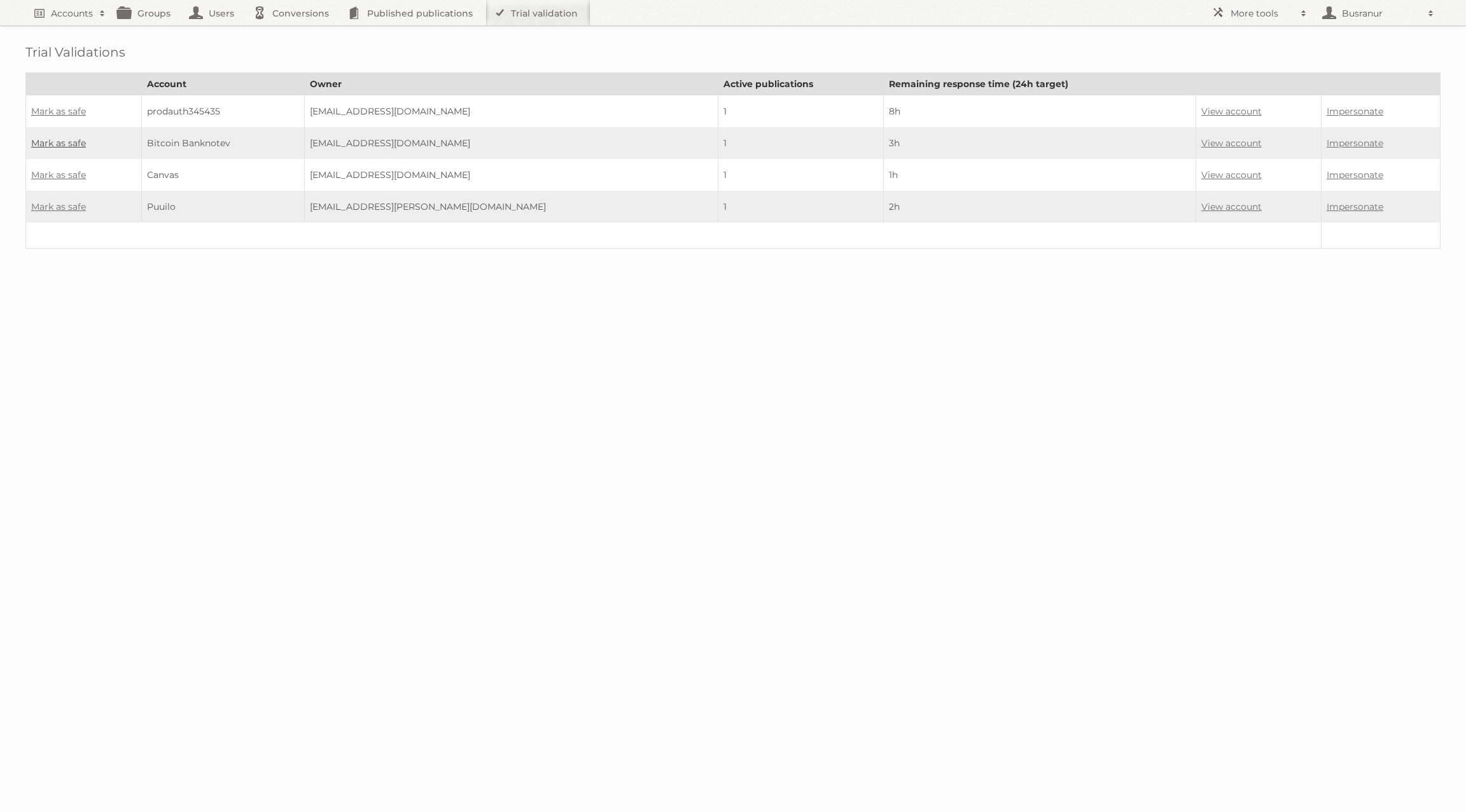
click at [67, 141] on link "Mark as safe" at bounding box center [59, 143] width 55 height 11
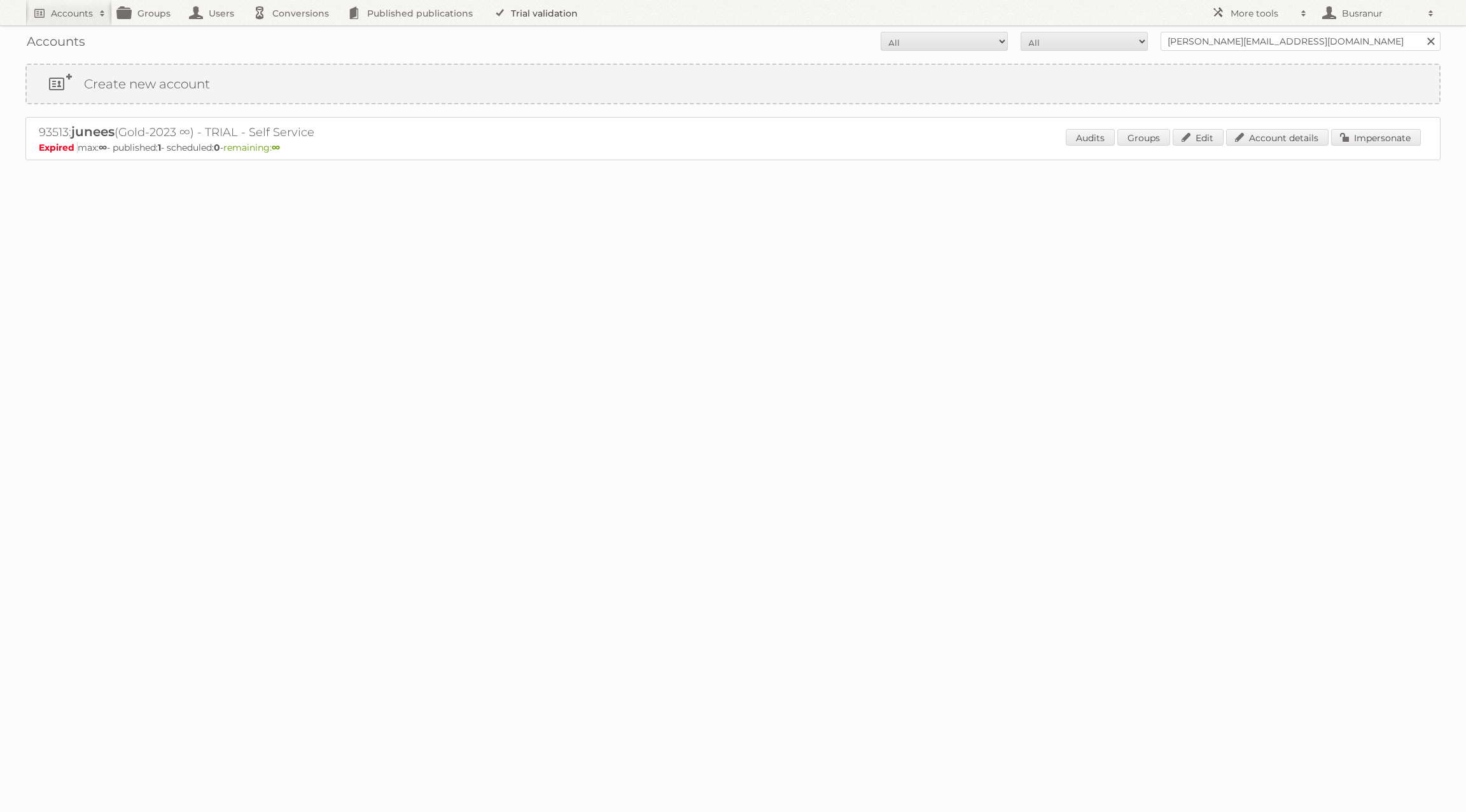
click at [509, 8] on link "Trial validation" at bounding box center [538, 12] width 105 height 25
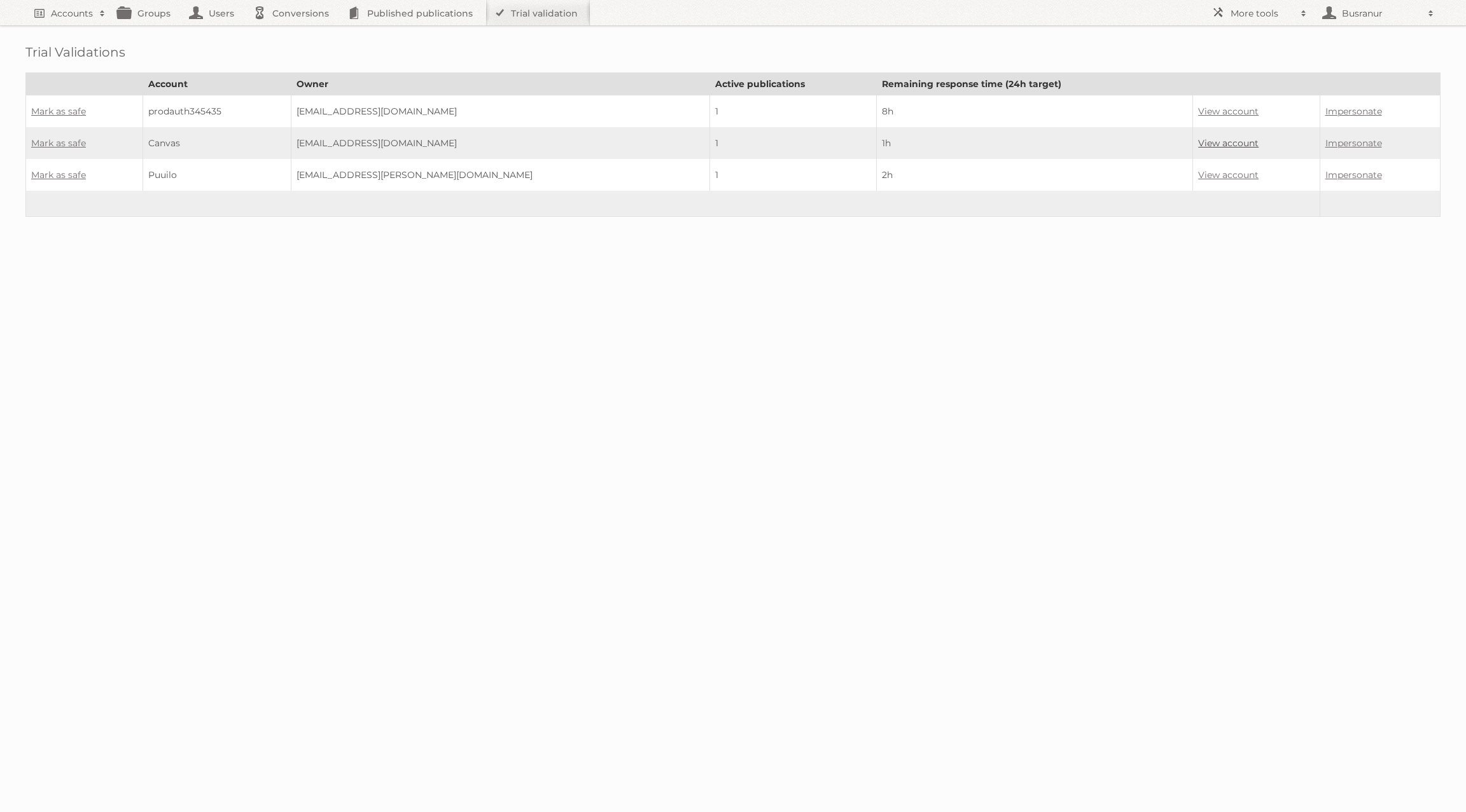
click at [1198, 137] on link "View account" at bounding box center [1228, 143] width 60 height 11
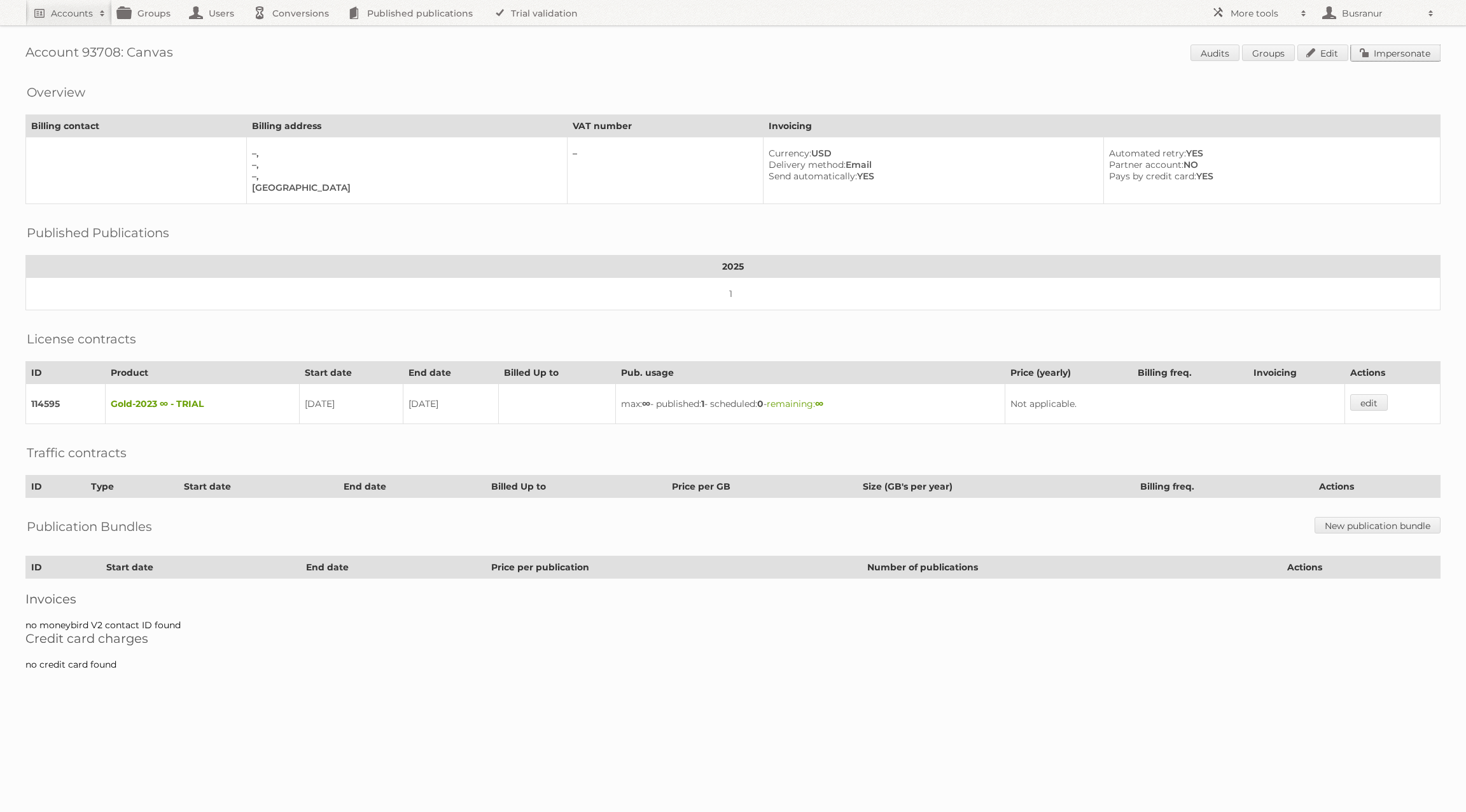
drag, startPoint x: 1422, startPoint y: 48, endPoint x: 1402, endPoint y: 53, distance: 20.6
click at [1422, 48] on link "Impersonate" at bounding box center [1396, 53] width 90 height 17
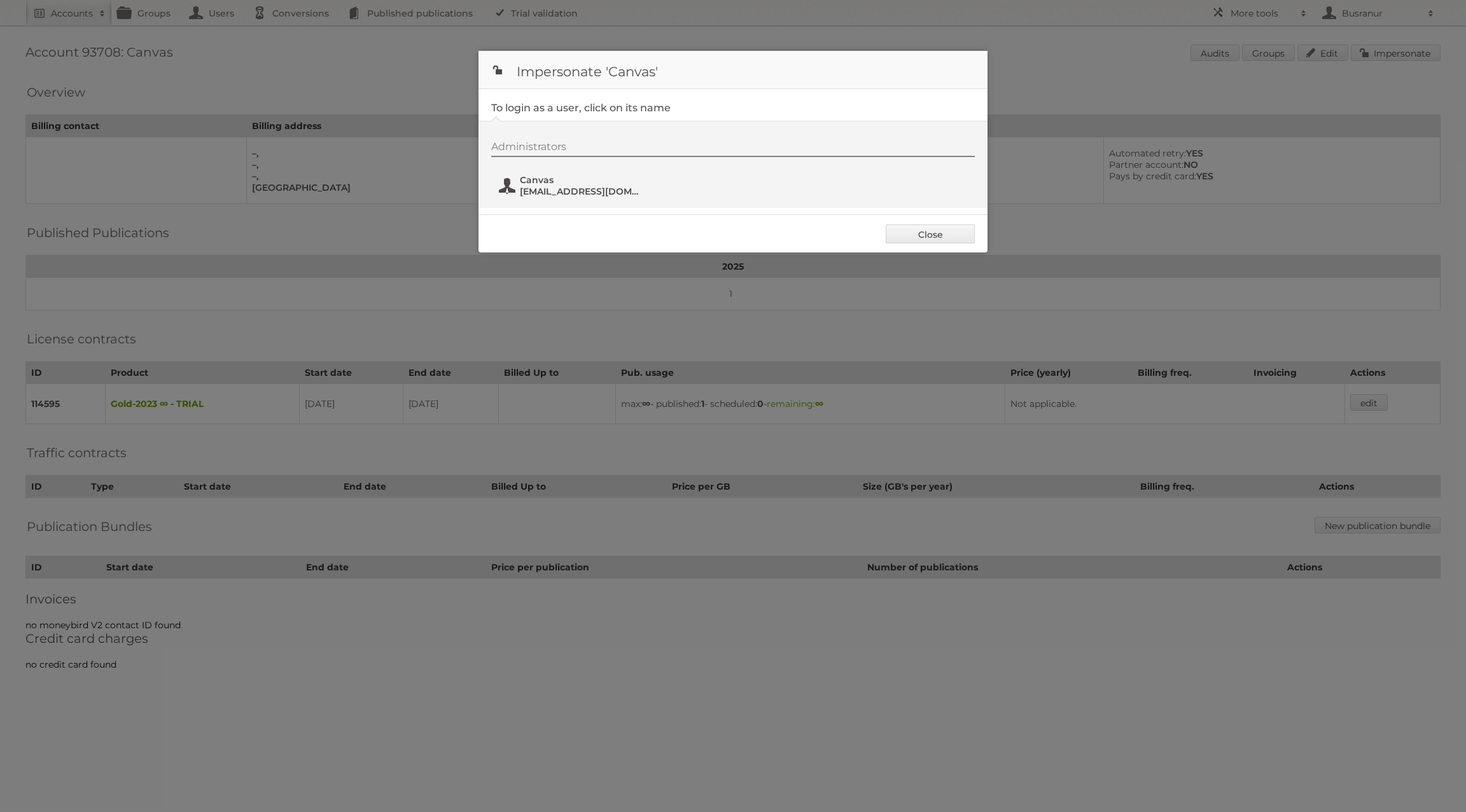
drag, startPoint x: 554, startPoint y: 169, endPoint x: 547, endPoint y: 175, distance: 9.2
click at [552, 170] on div "Administrators Canvas admin@canvasuae.com" at bounding box center [739, 171] width 496 height 61
click at [544, 176] on span "Canvas" at bounding box center [582, 179] width 124 height 11
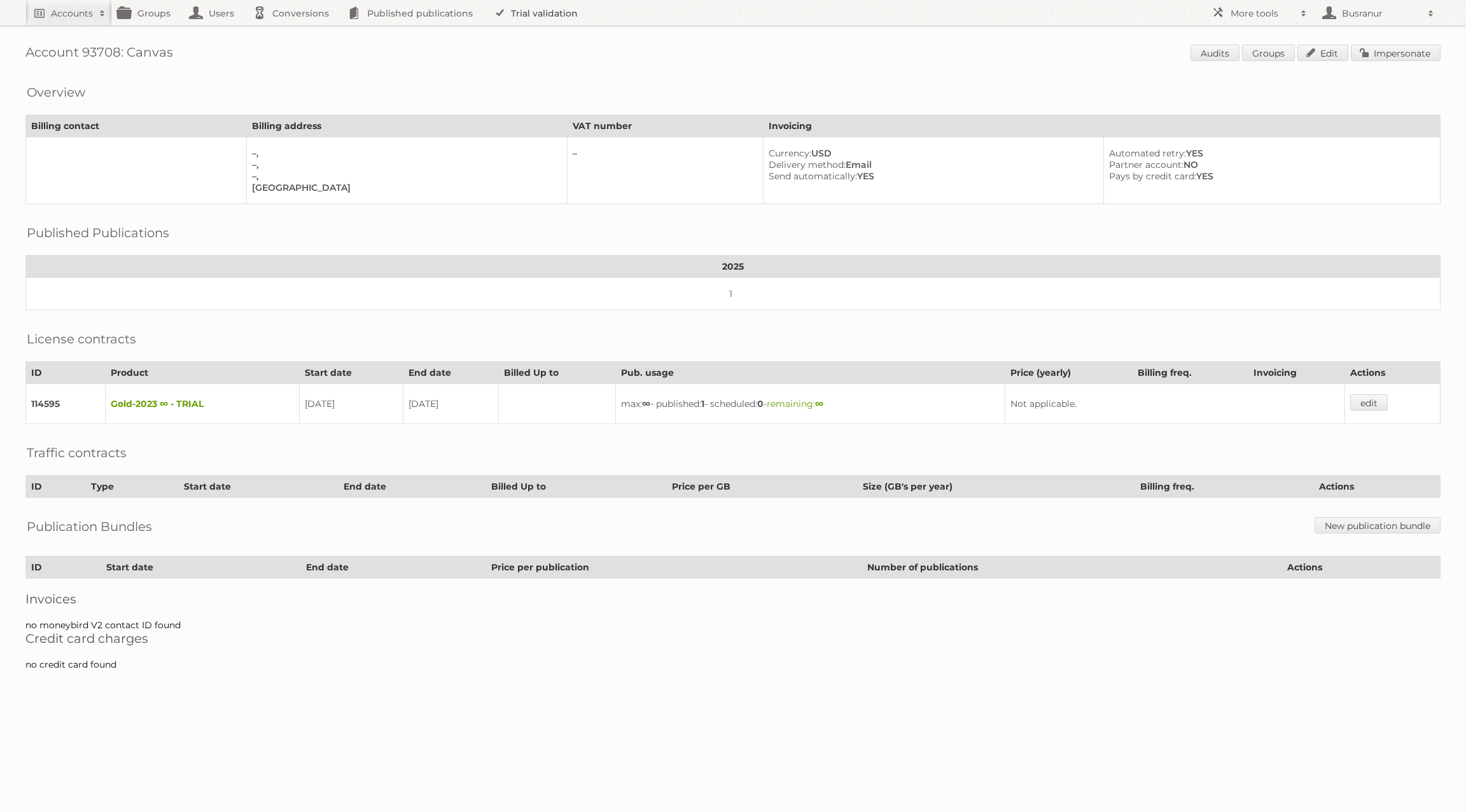
click at [550, 16] on link "Trial validation" at bounding box center [538, 12] width 105 height 25
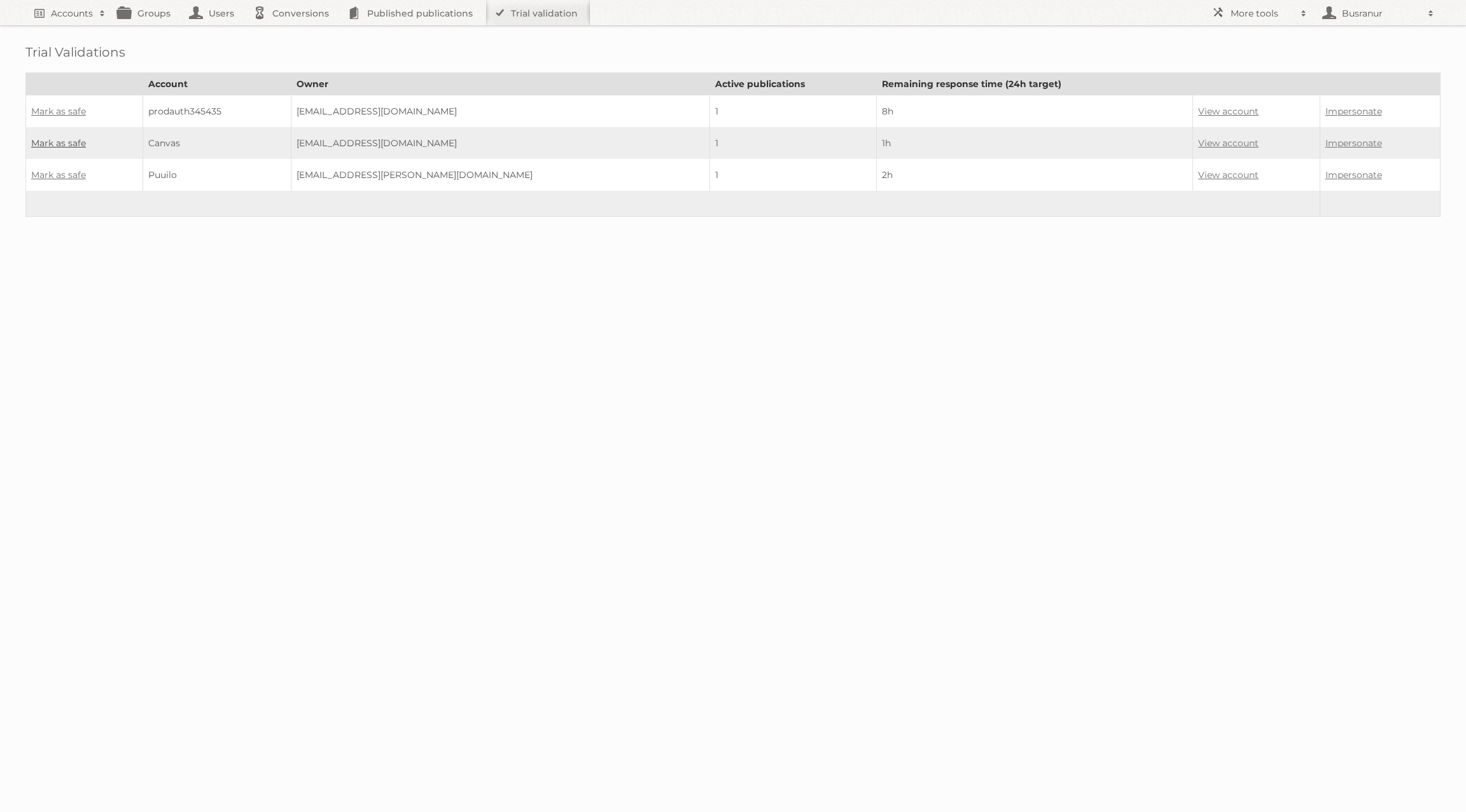
click at [71, 140] on link "Mark as safe" at bounding box center [59, 143] width 55 height 11
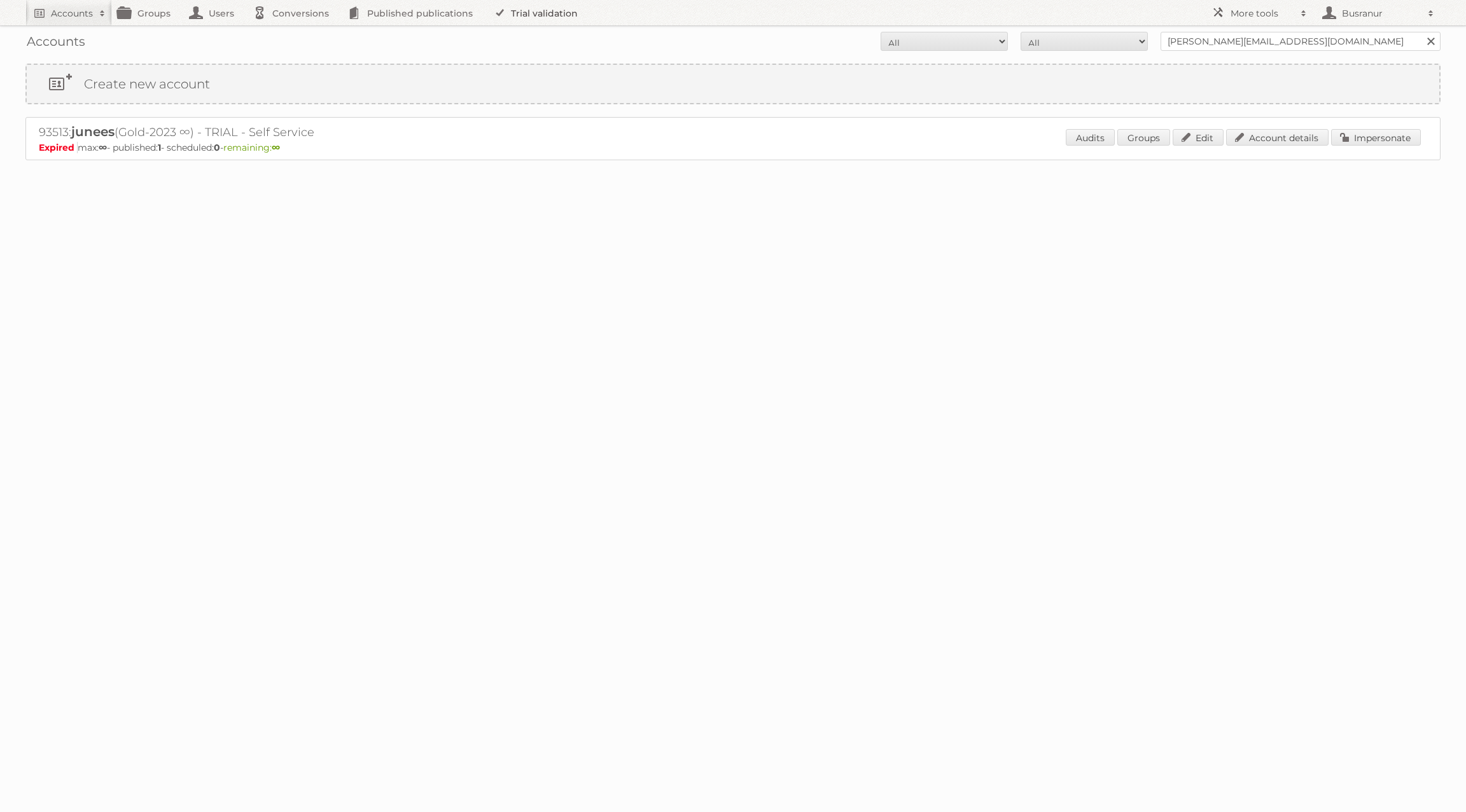
click at [547, 10] on link "Trial validation" at bounding box center [538, 12] width 105 height 25
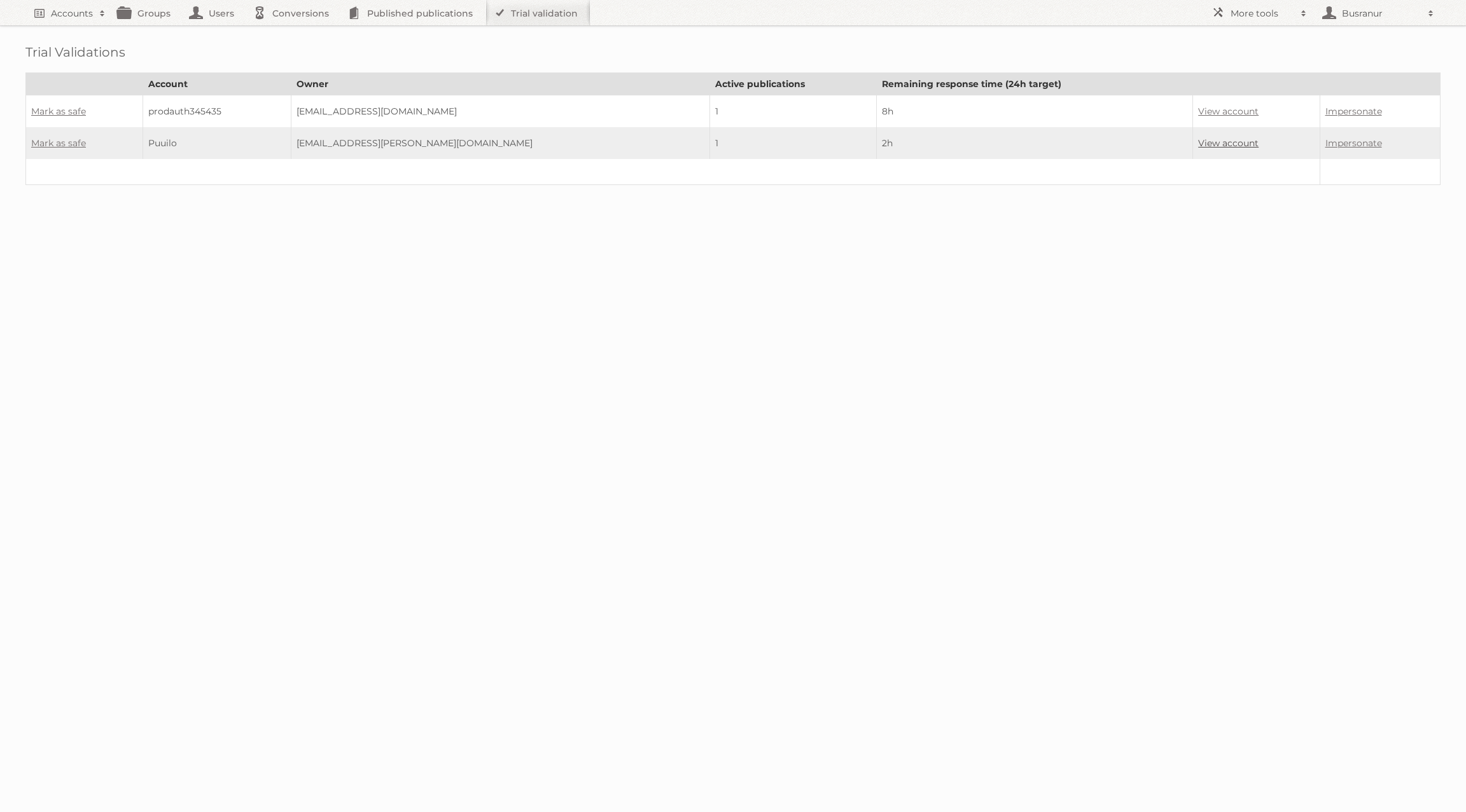
click at [1200, 141] on link "View account" at bounding box center [1228, 143] width 60 height 11
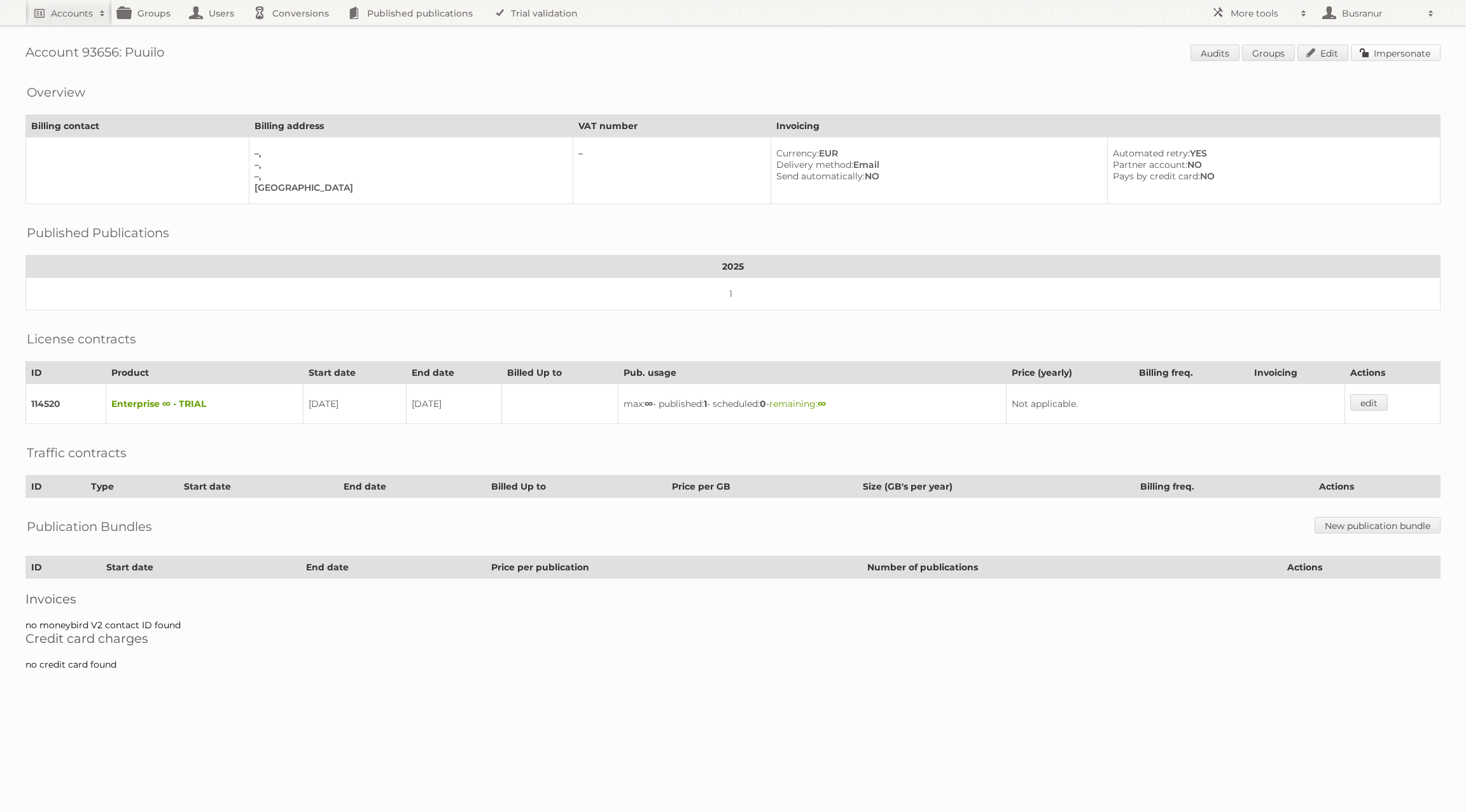
click at [1415, 59] on link "Impersonate" at bounding box center [1396, 53] width 90 height 17
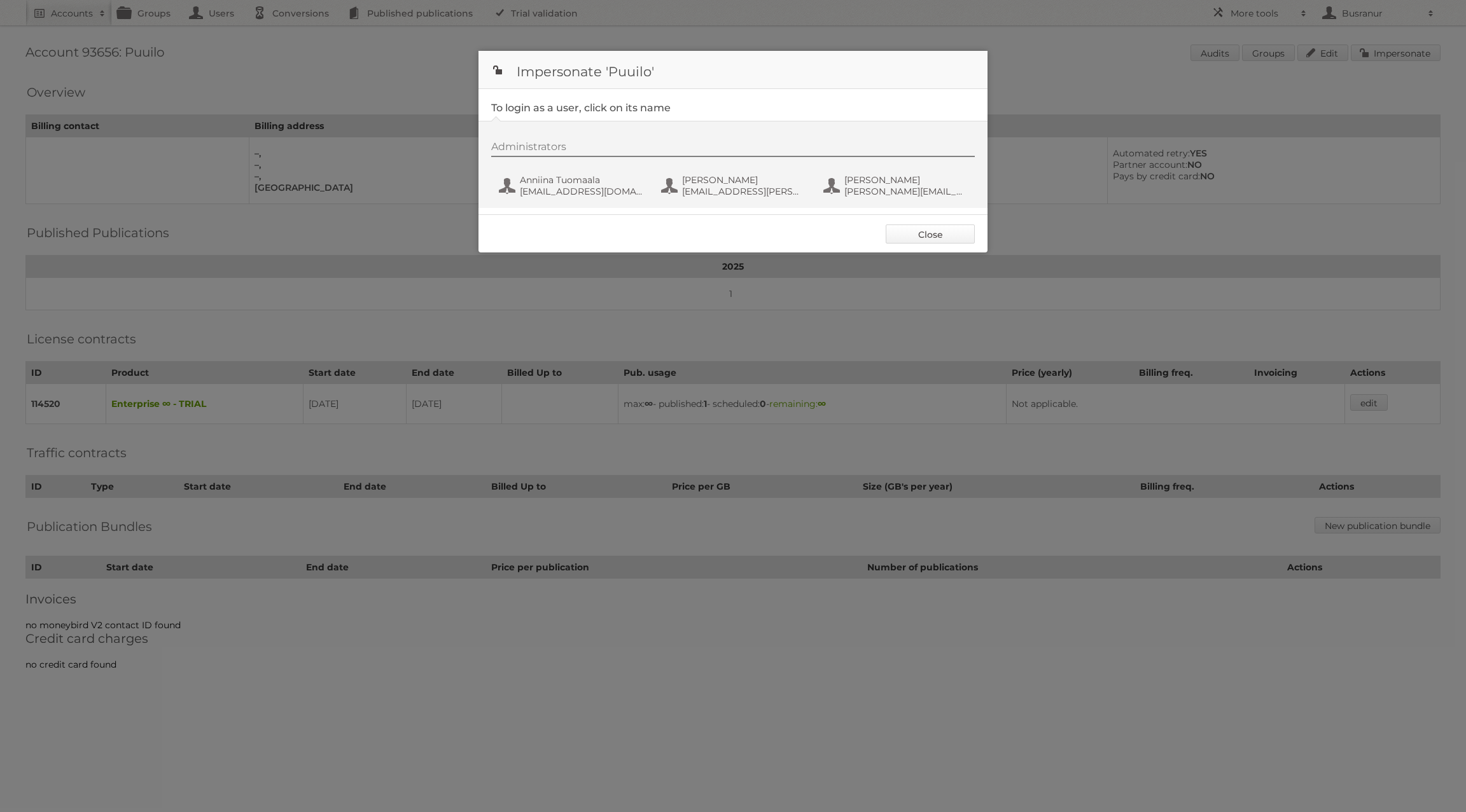
click at [936, 227] on link "Close" at bounding box center [930, 234] width 89 height 19
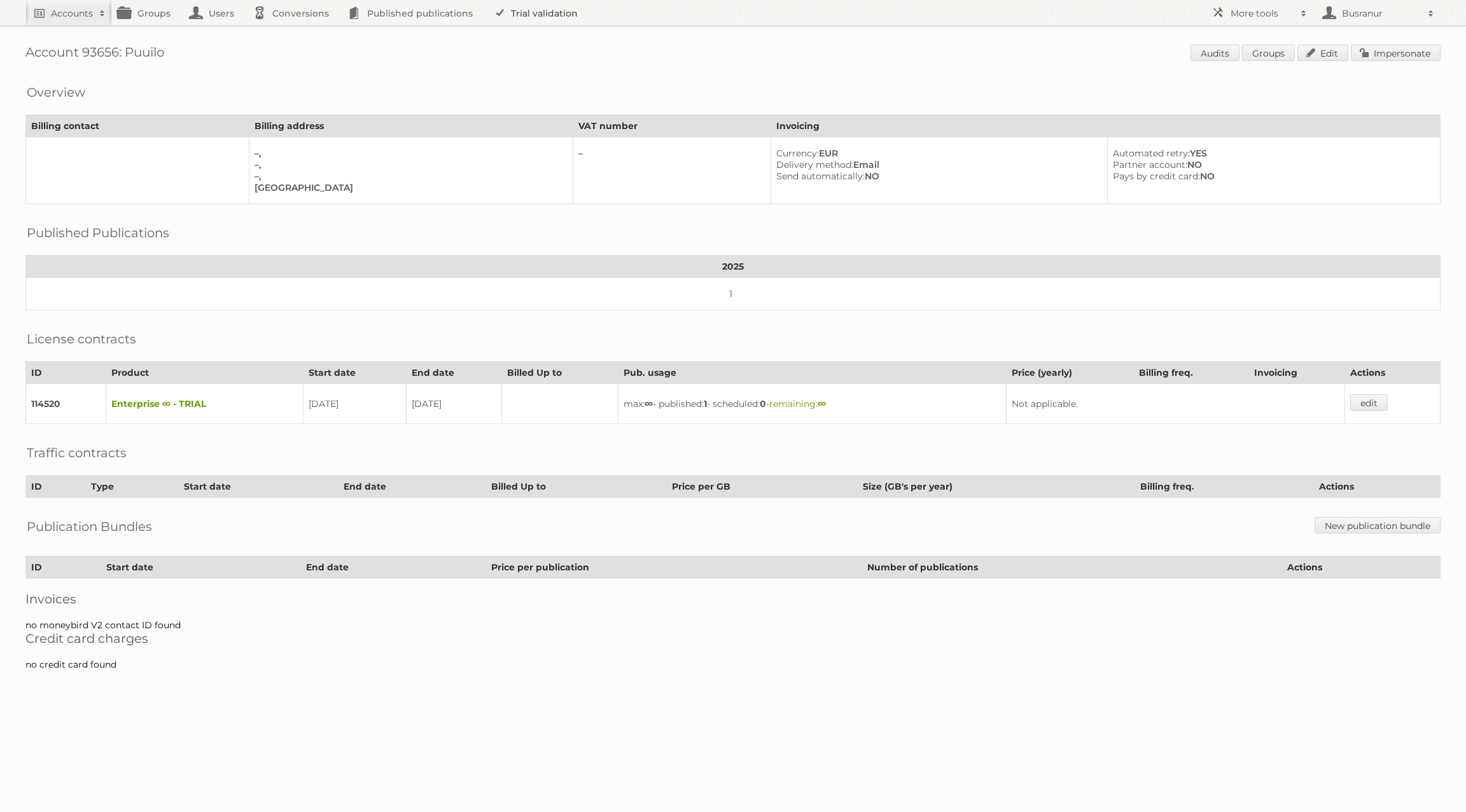
click at [563, 15] on link "Trial validation" at bounding box center [538, 12] width 105 height 25
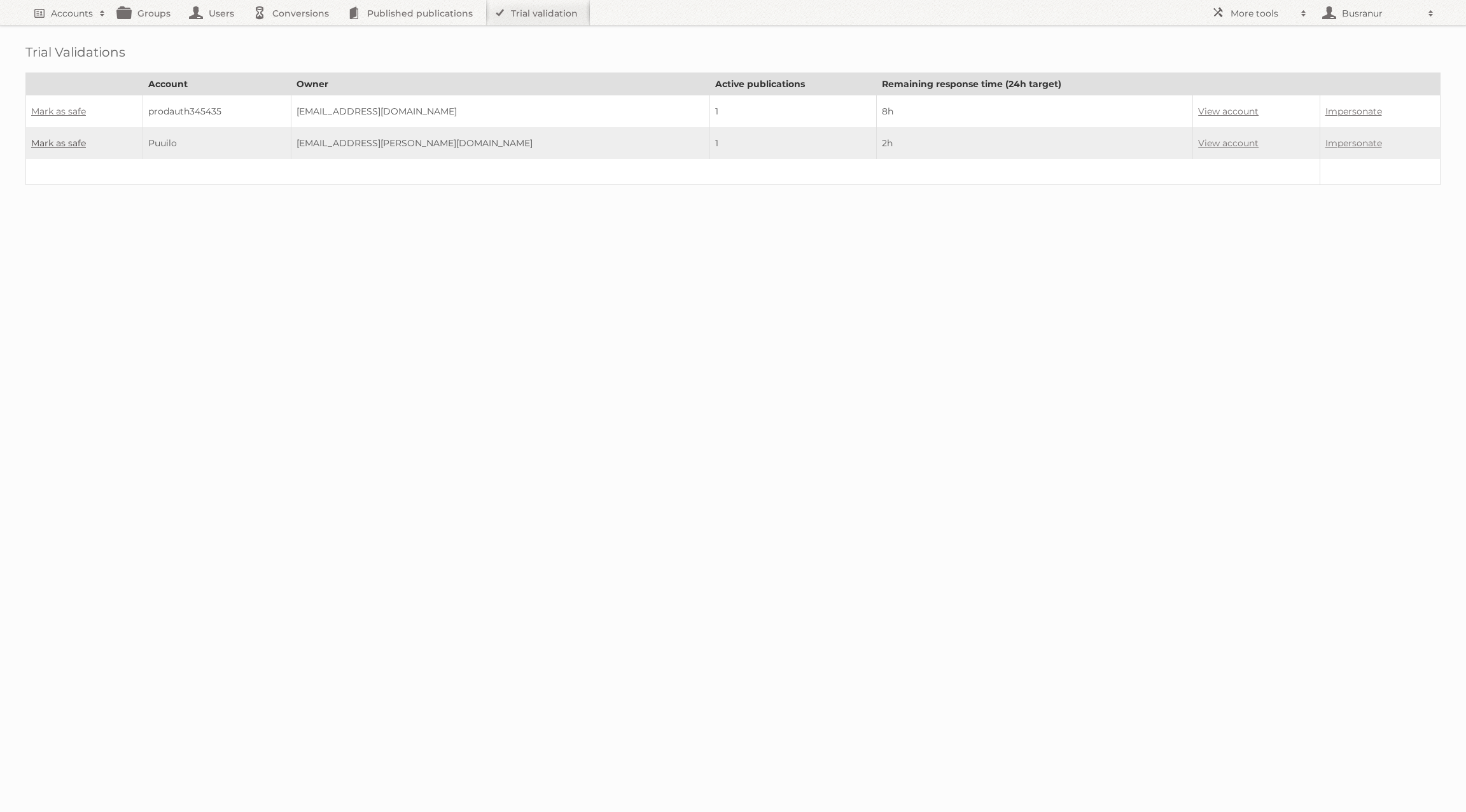
click at [62, 140] on link "Mark as safe" at bounding box center [59, 143] width 55 height 11
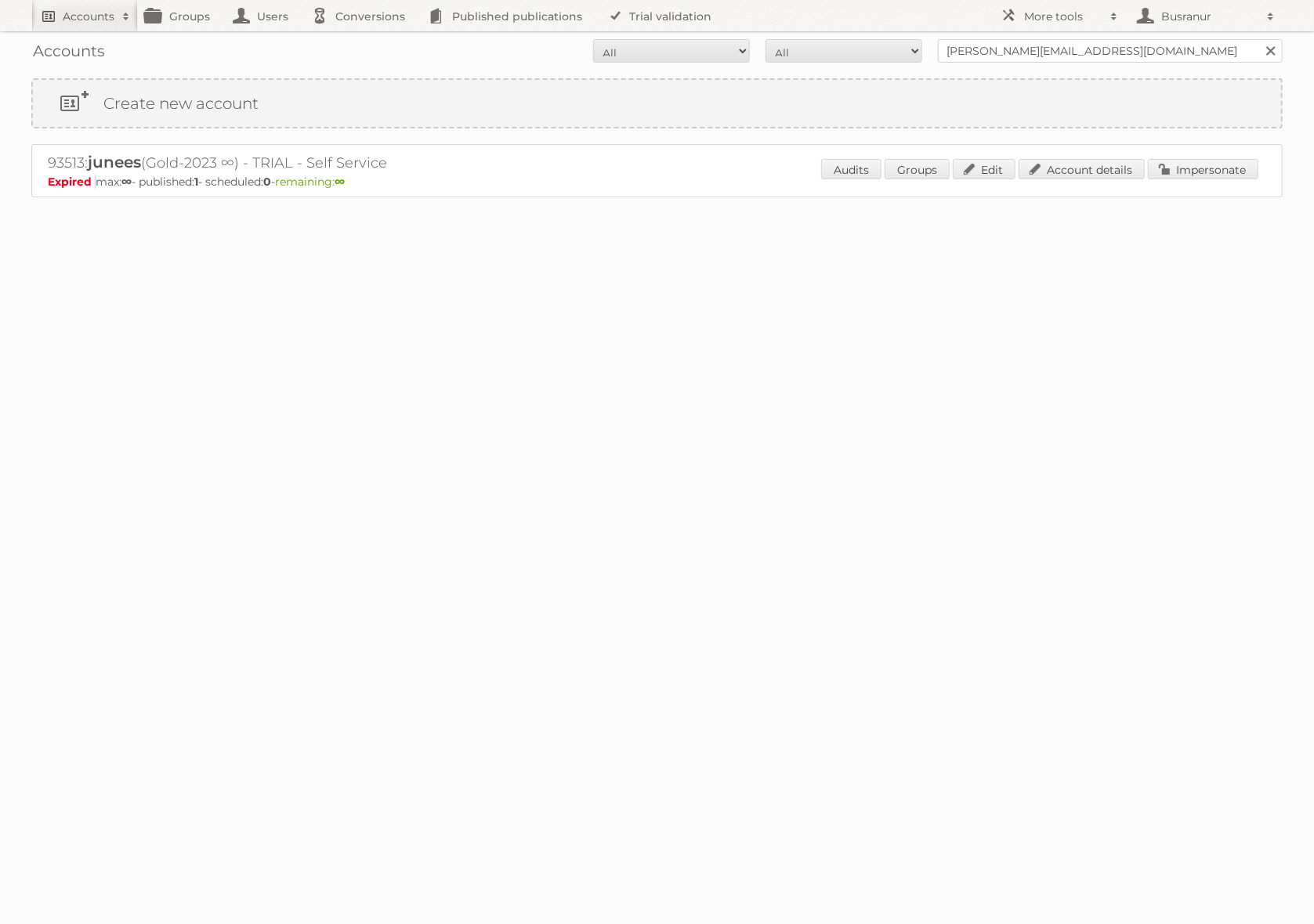
click at [90, 17] on h2 "Accounts" at bounding box center [88, 16] width 52 height 16
type input"] "Aldi SÜD"
click at [361, 40] on input "Search" at bounding box center [372, 52] width 23 height 23
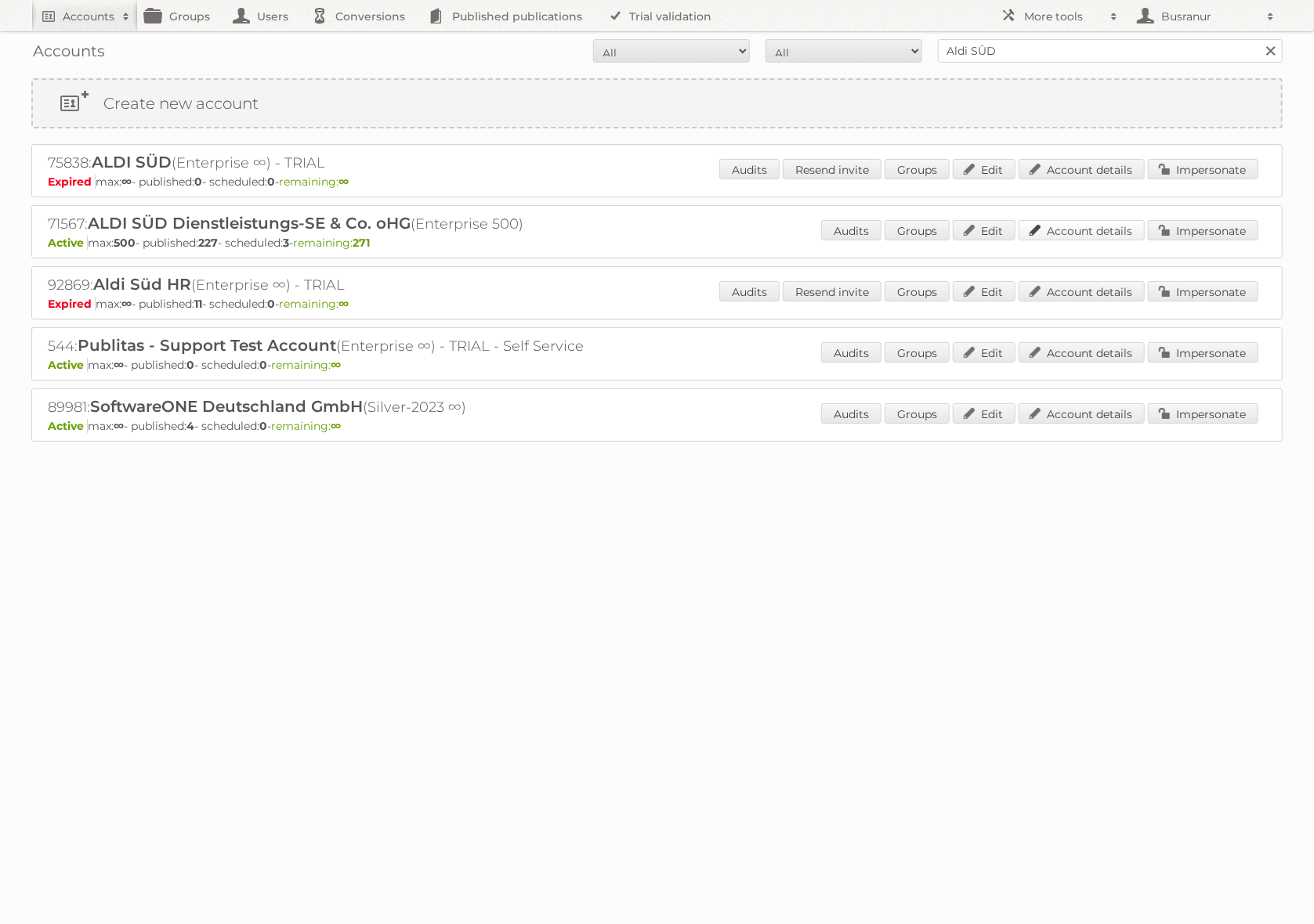
click at [1079, 227] on link "Account details" at bounding box center [1081, 230] width 126 height 21
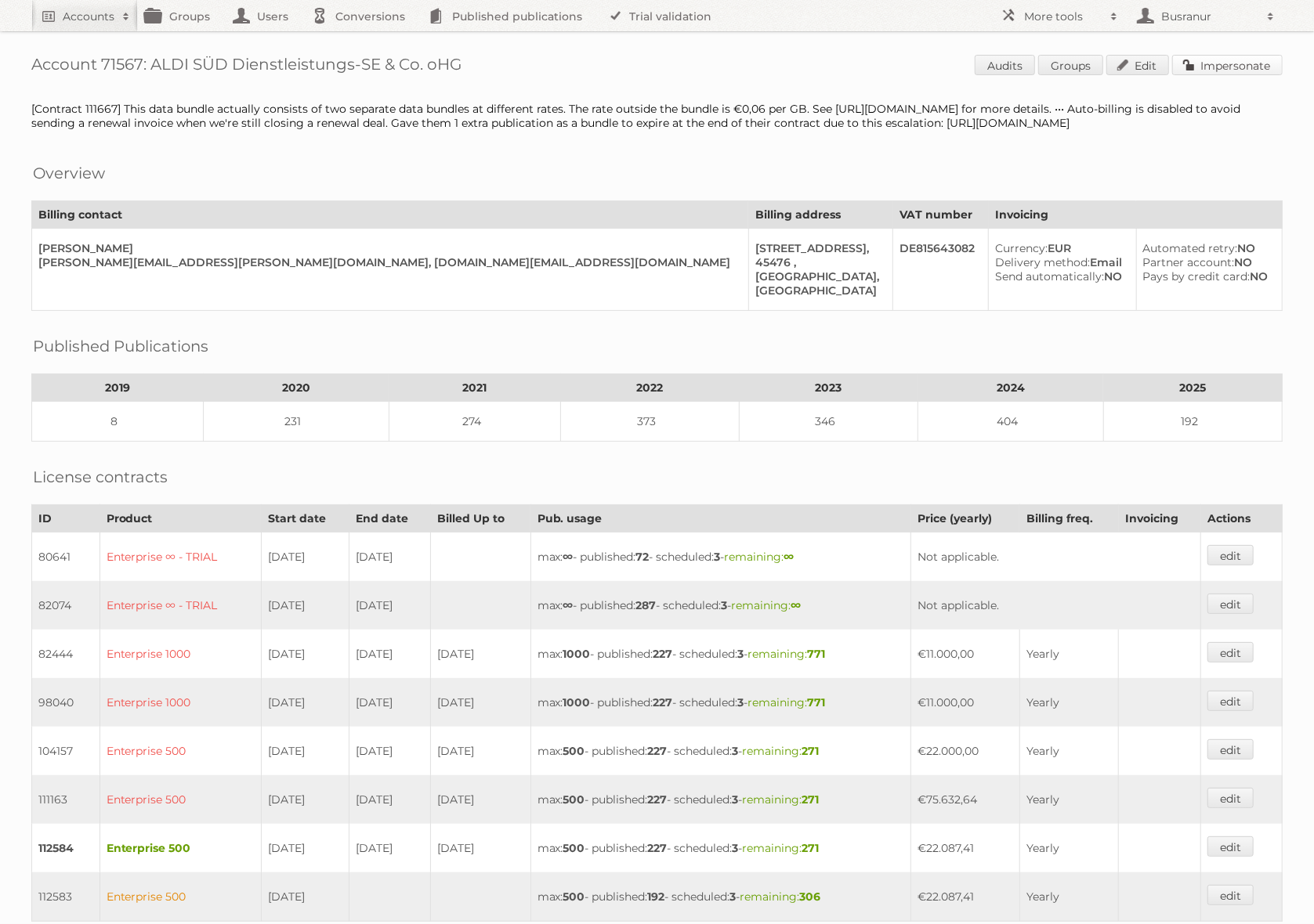
click at [1201, 58] on link "Impersonate" at bounding box center [1228, 65] width 111 height 21
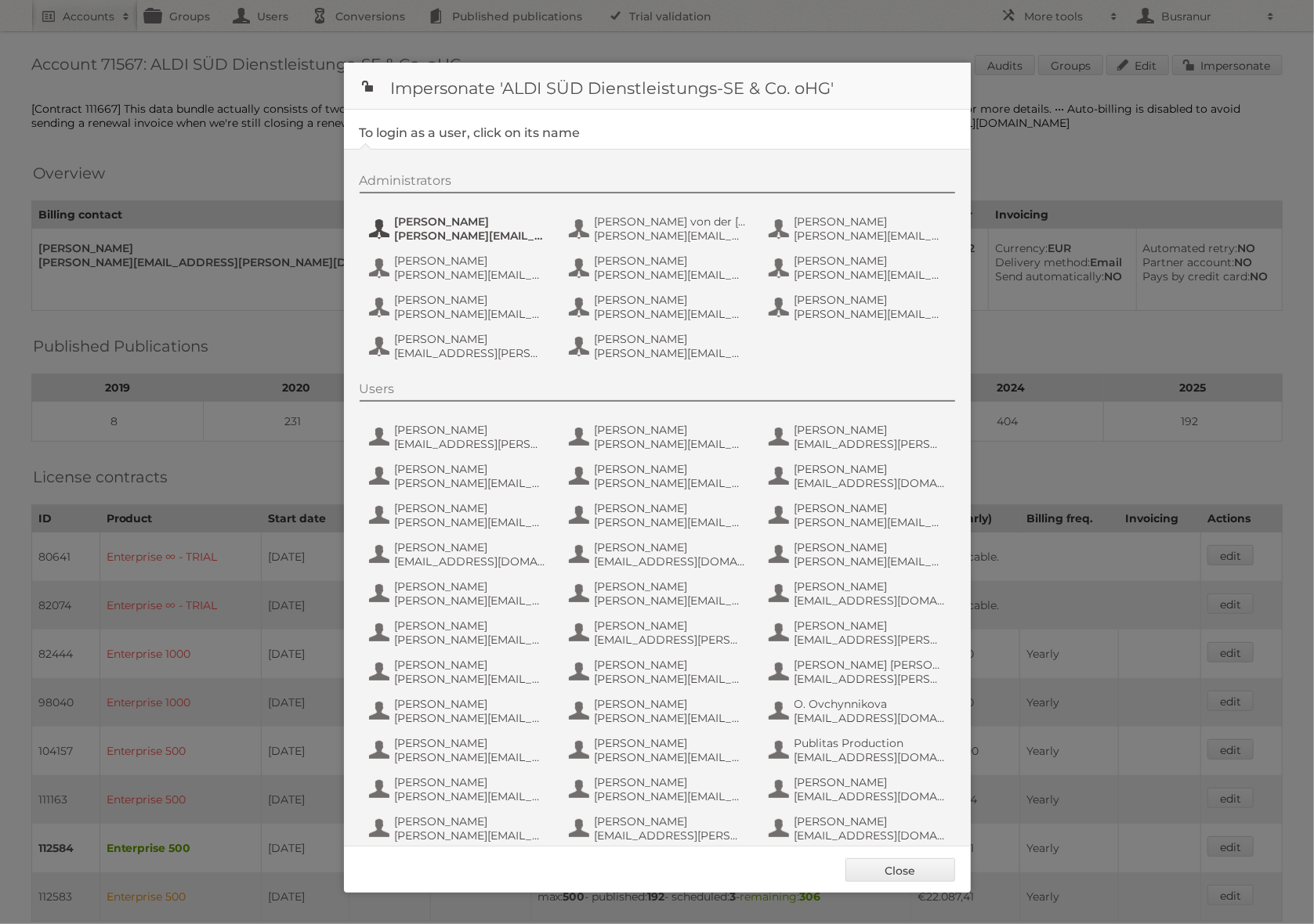
click at [488, 232] on span "a.kaiser@s-v.de" at bounding box center [471, 235] width 152 height 14
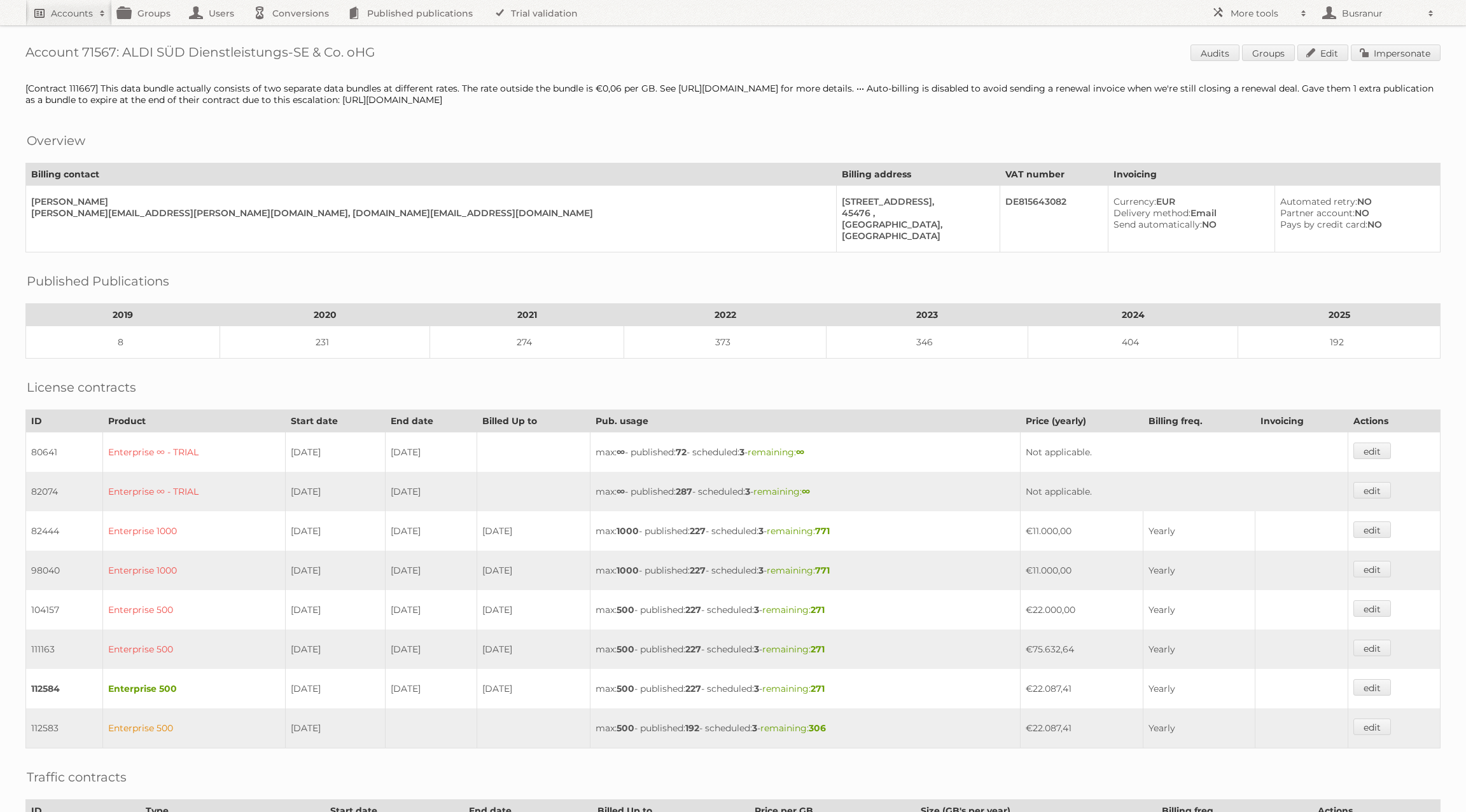
click at [60, 14] on h2 "Accounts" at bounding box center [72, 13] width 42 height 13
type input"] "[EMAIL_ADDRESS][DOMAIN_NAME]"
click at [293, 33] on input "Search" at bounding box center [302, 42] width 19 height 19
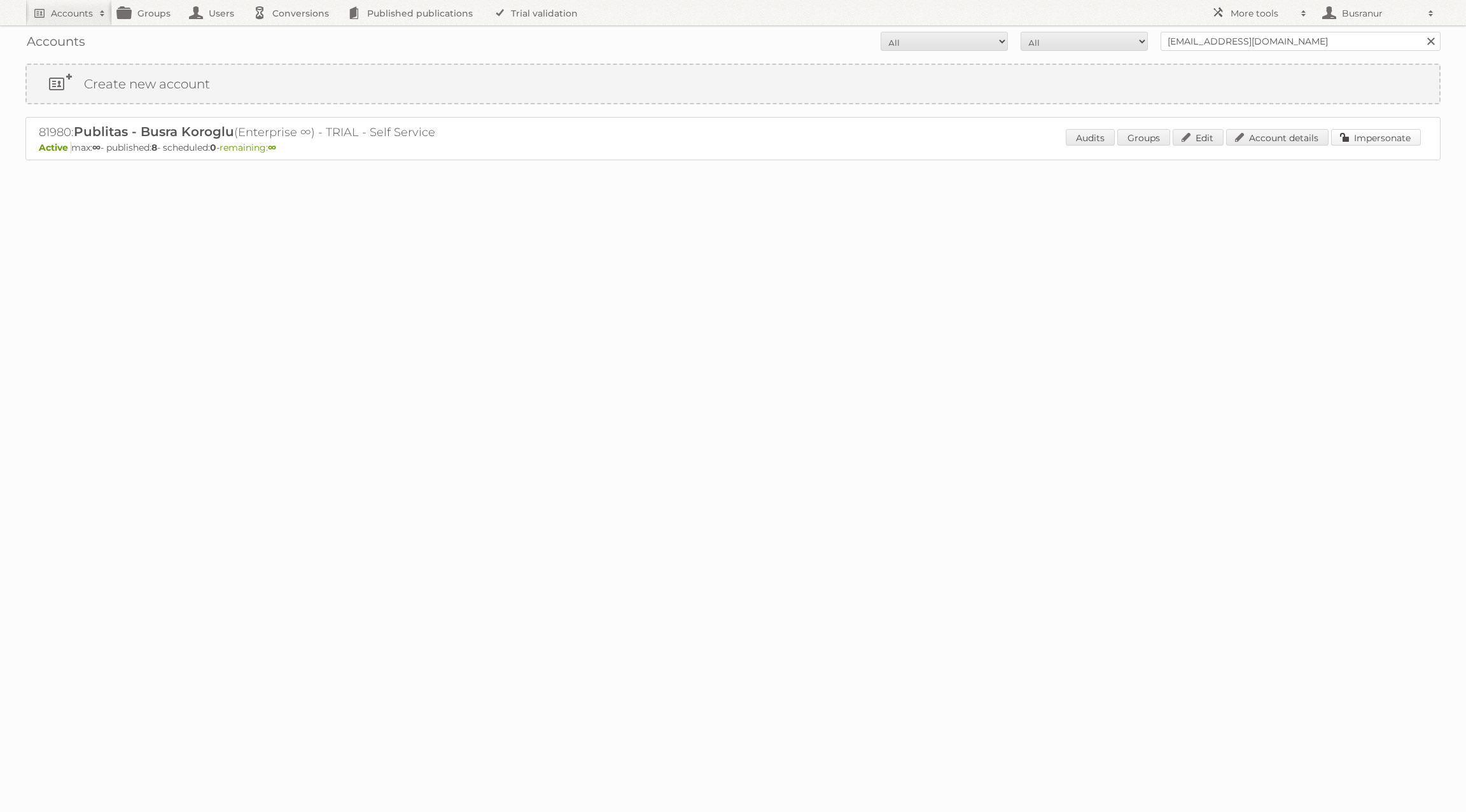
click at [1351, 138] on link "Impersonate" at bounding box center [1376, 137] width 90 height 17
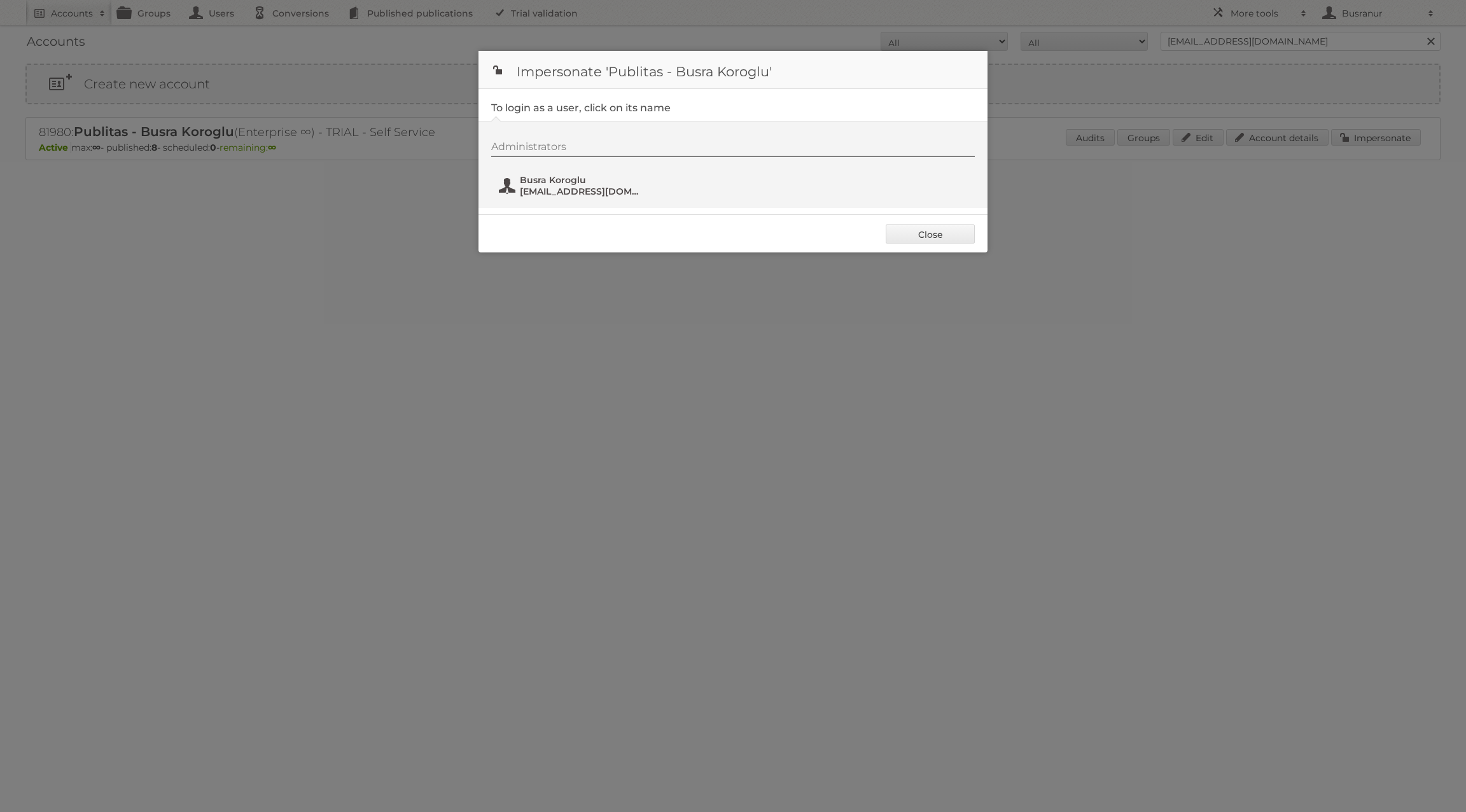
click at [561, 188] on span "[EMAIL_ADDRESS][DOMAIN_NAME]" at bounding box center [582, 191] width 124 height 11
